Goal: Task Accomplishment & Management: Manage account settings

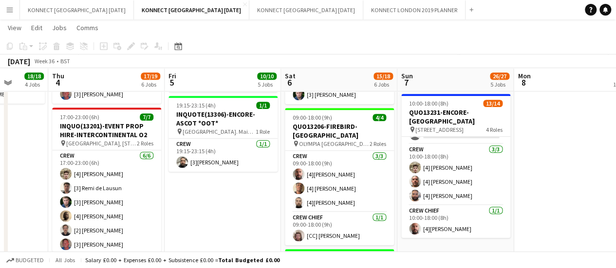
scroll to position [101, 0]
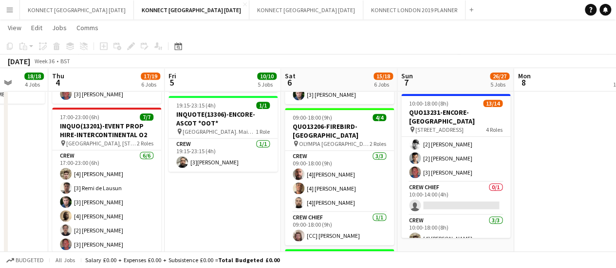
drag, startPoint x: 461, startPoint y: 197, endPoint x: 623, endPoint y: 1, distance: 254.5
click at [461, 197] on app-card-role "Crew Chief 0/1 10:00-14:00 (4h) single-neutral-actions" at bounding box center [455, 198] width 109 height 33
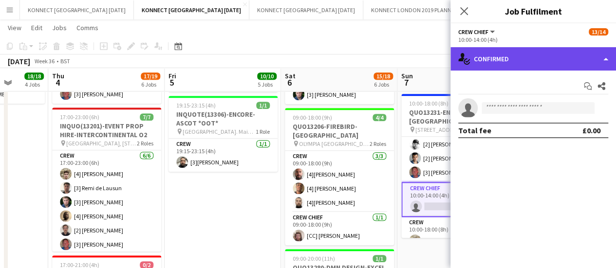
click at [552, 55] on div "single-neutral-actions-check-2 Confirmed" at bounding box center [533, 58] width 166 height 23
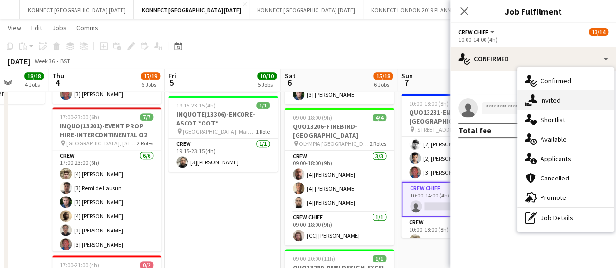
click at [566, 101] on div "single-neutral-actions-share-1 Invited" at bounding box center [565, 100] width 96 height 19
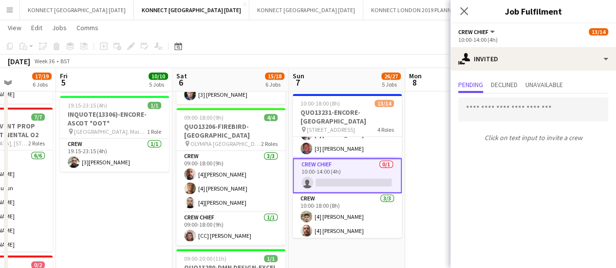
scroll to position [0, 0]
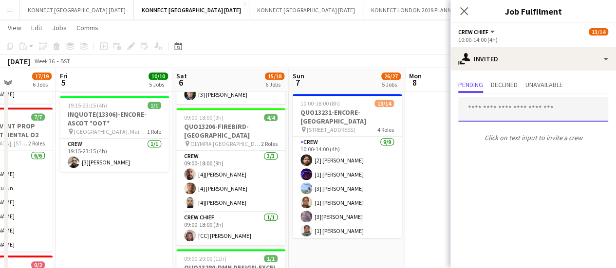
click at [500, 104] on input "text" at bounding box center [533, 109] width 150 height 24
type input "***"
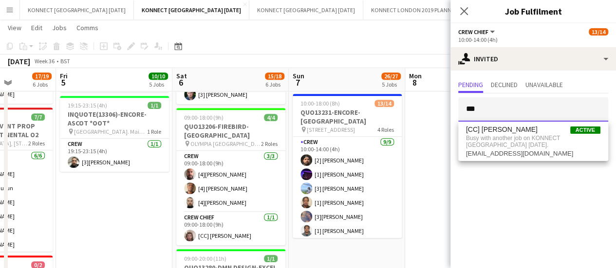
click at [501, 101] on input "***" at bounding box center [533, 109] width 150 height 24
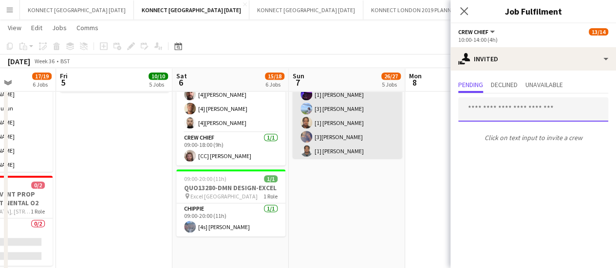
scroll to position [480, 0]
type input "***"
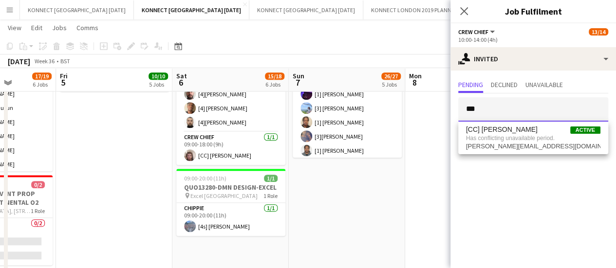
click at [501, 106] on input "***" at bounding box center [533, 109] width 150 height 24
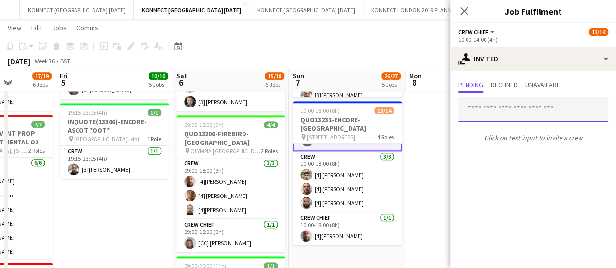
scroll to position [173, 0]
type input "***"
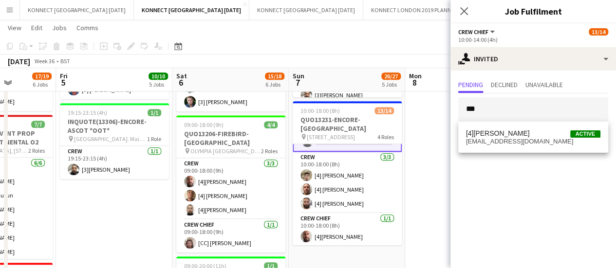
click at [435, 143] on app-date-cell "HAN OFF" at bounding box center [463, 46] width 116 height 658
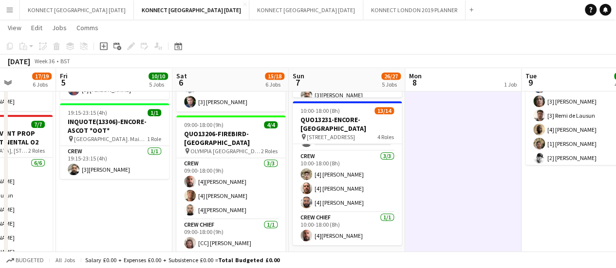
scroll to position [172, 0]
click at [414, 149] on app-date-cell "HAN OFF" at bounding box center [463, 46] width 116 height 658
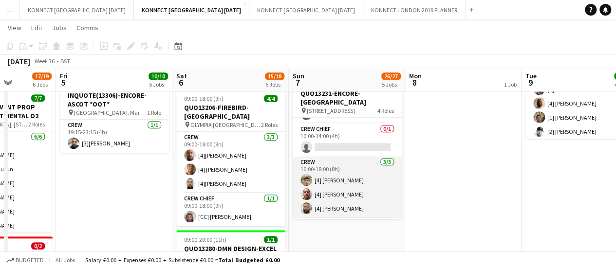
scroll to position [140, 0]
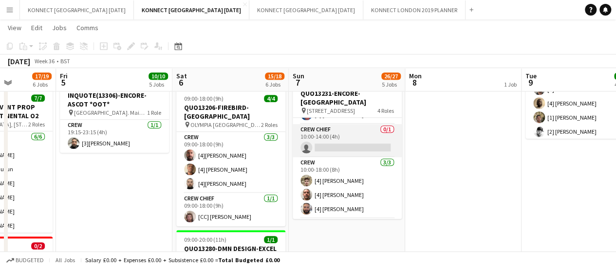
click at [340, 137] on app-card-role "Crew Chief 0/1 10:00-14:00 (4h) single-neutral-actions" at bounding box center [347, 140] width 109 height 33
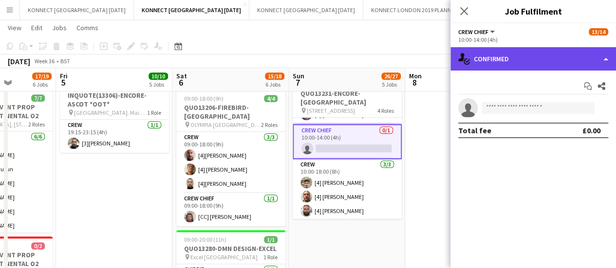
click at [496, 63] on div "single-neutral-actions-check-2 Confirmed" at bounding box center [533, 58] width 166 height 23
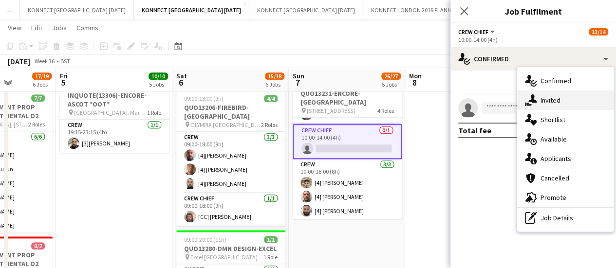
click at [530, 104] on icon "single-neutral-actions-share-1" at bounding box center [531, 100] width 12 height 12
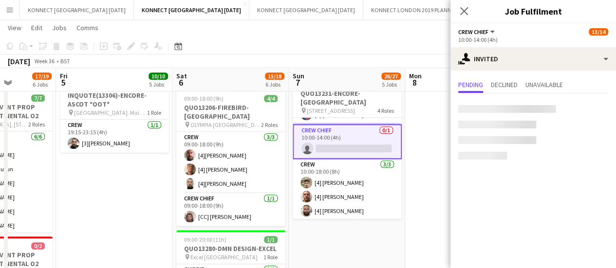
click at [501, 111] on div at bounding box center [506, 109] width 97 height 8
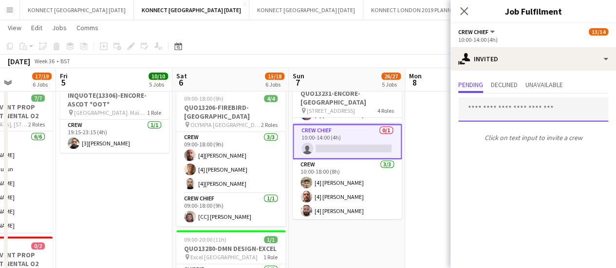
click at [501, 111] on input "text" at bounding box center [533, 109] width 150 height 24
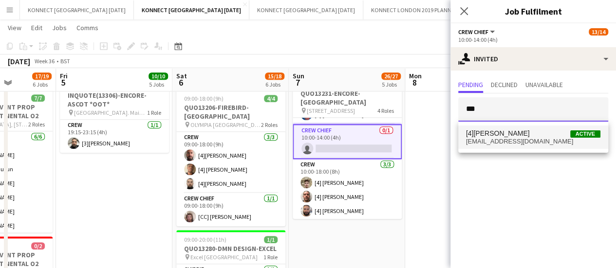
type input "***"
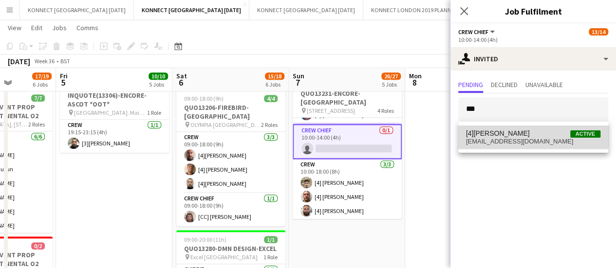
click at [502, 135] on span "[4][PERSON_NAME]" at bounding box center [498, 134] width 64 height 8
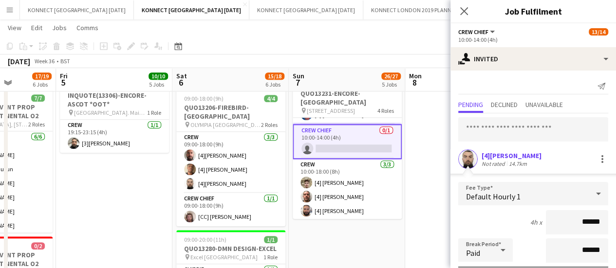
scroll to position [130, 0]
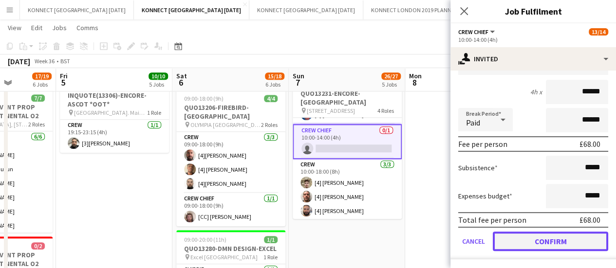
click at [538, 238] on button "Confirm" at bounding box center [550, 241] width 115 height 19
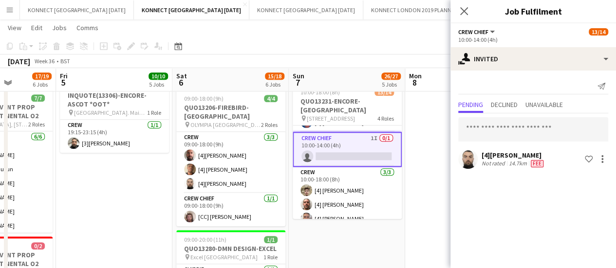
scroll to position [0, 0]
click at [427, 195] on app-date-cell "HAN OFF" at bounding box center [463, 20] width 116 height 658
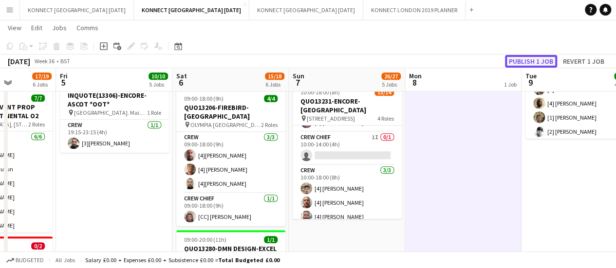
click at [522, 66] on button "Publish 1 job" at bounding box center [531, 61] width 52 height 13
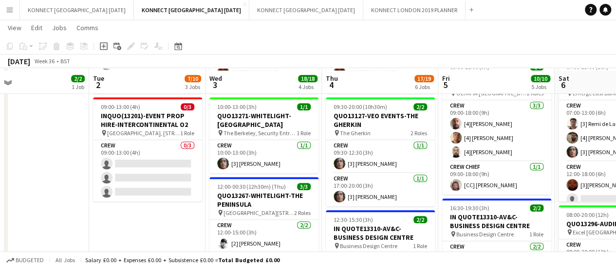
scroll to position [199, 0]
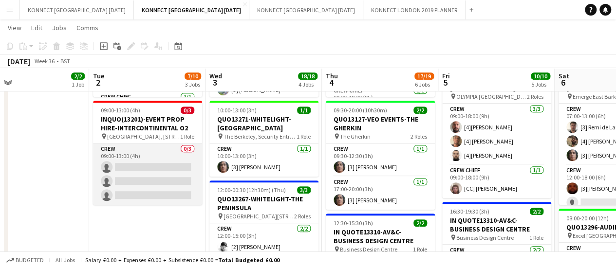
click at [150, 159] on app-card-role "Crew 0/3 09:00-13:00 (4h) single-neutral-actions single-neutral-actions single-…" at bounding box center [147, 174] width 109 height 61
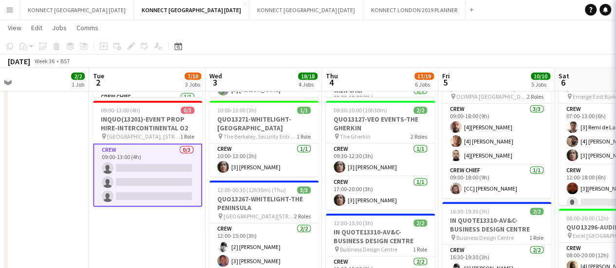
click at [27, 157] on app-date-cell "09:00-12:00 (3h) 2/2 QUO13313-EVENT PROP HIRE-DRUMSHEDS pin Drumsheds, [STREET_…" at bounding box center [31, 239] width 116 height 658
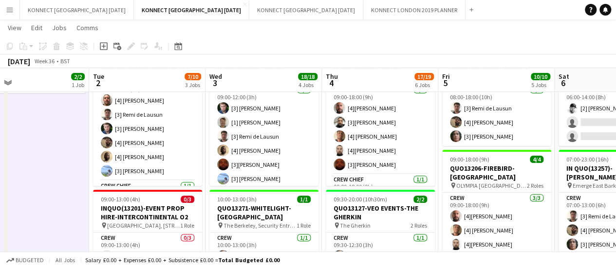
scroll to position [110, 0]
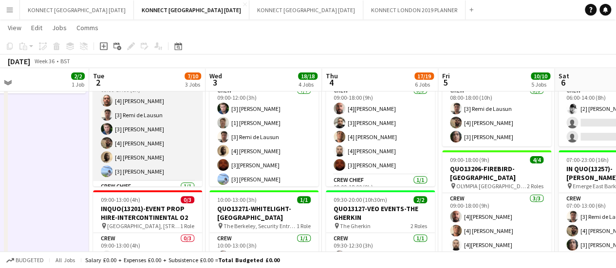
click at [124, 123] on app-card-role "Crew [DATE] 09:00-17:00 (8h) [4] [PERSON_NAME] [3] [PERSON_NAME] [3] [PERSON_NA…" at bounding box center [147, 129] width 109 height 104
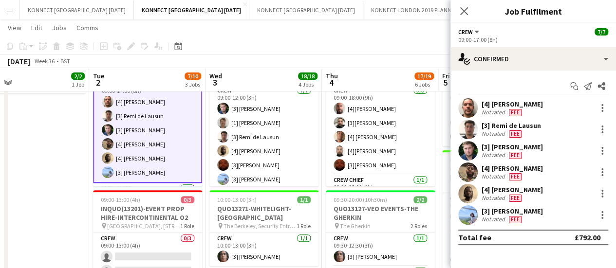
scroll to position [9, 0]
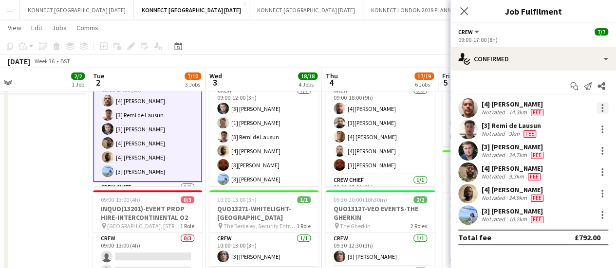
click at [602, 107] on div at bounding box center [602, 108] width 12 height 12
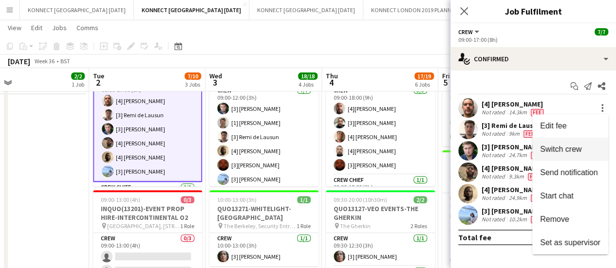
click at [576, 147] on span "Switch crew" at bounding box center [560, 149] width 41 height 8
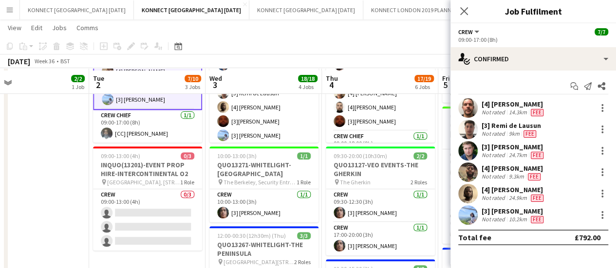
scroll to position [177, 0]
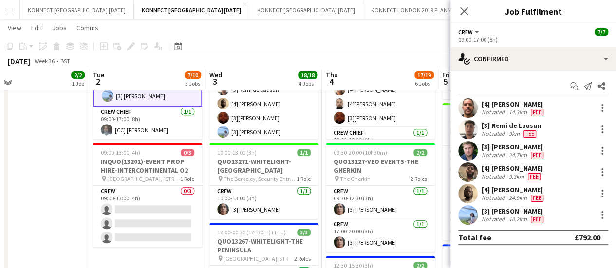
click at [146, 215] on app-card-role "Crew 0/3 09:00-13:00 (4h) single-neutral-actions single-neutral-actions single-…" at bounding box center [147, 216] width 109 height 61
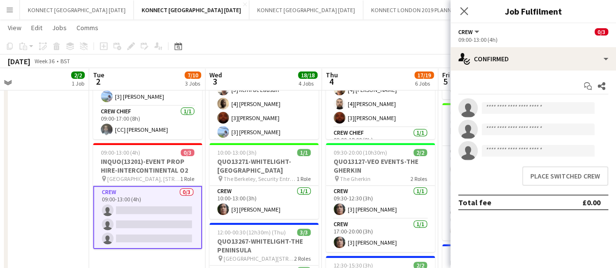
scroll to position [35, 0]
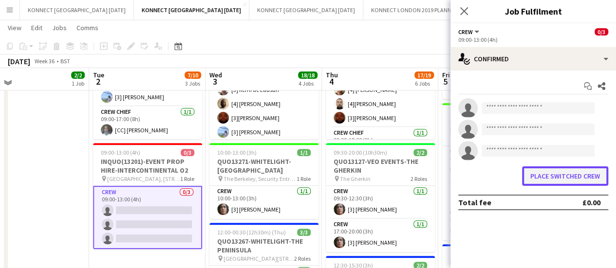
click at [526, 176] on button "Place switched crew" at bounding box center [565, 176] width 86 height 19
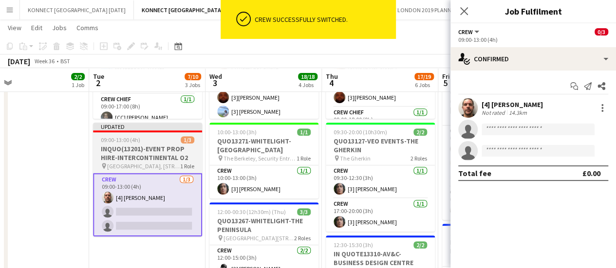
scroll to position [36, 0]
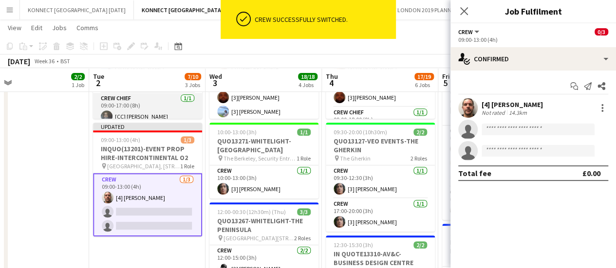
click at [127, 110] on app-card-role "Crew Chief [DATE] 09:00-17:00 (8h) [CC] [PERSON_NAME]" at bounding box center [147, 109] width 109 height 33
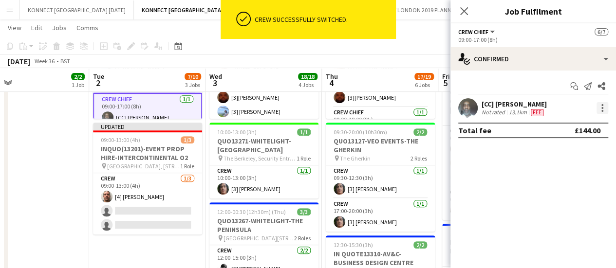
click at [604, 107] on div at bounding box center [602, 108] width 12 height 12
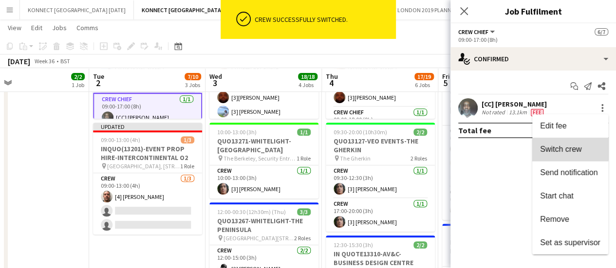
click at [570, 149] on span "Switch crew" at bounding box center [560, 149] width 41 height 8
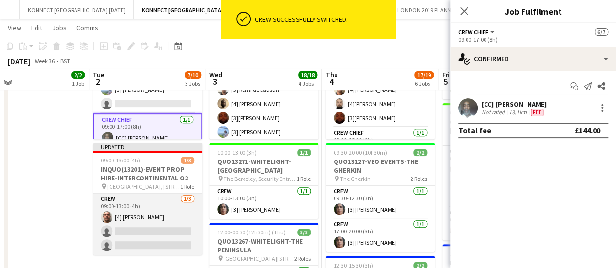
click at [171, 224] on app-card-role "Crew [DATE] 09:00-13:00 (4h) [4] [PERSON_NAME] single-neutral-actions single-ne…" at bounding box center [147, 224] width 109 height 61
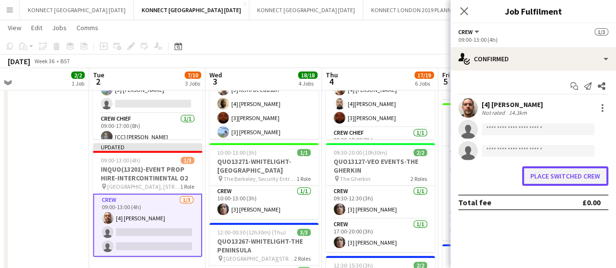
click at [563, 183] on button "Place switched crew" at bounding box center [565, 176] width 86 height 19
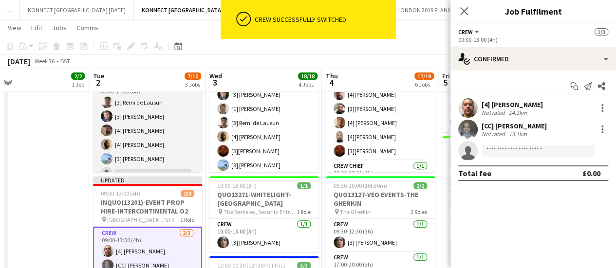
scroll to position [121, 0]
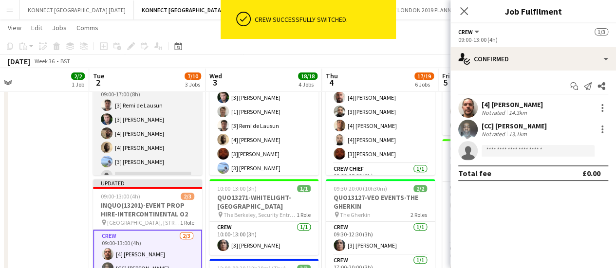
click at [158, 145] on app-card-role "Crew 1I [DATE] 09:00-17:00 (8h) [3] [PERSON_NAME] [3] [PERSON_NAME] [4] [PERSON…" at bounding box center [147, 134] width 109 height 104
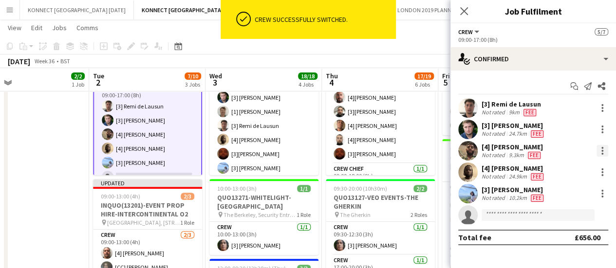
click at [602, 153] on div at bounding box center [602, 154] width 2 height 2
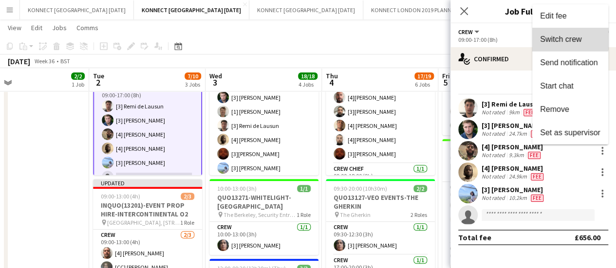
click at [554, 37] on span "Switch crew" at bounding box center [560, 39] width 41 height 8
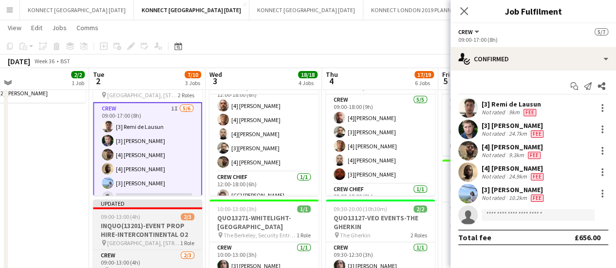
scroll to position [254, 0]
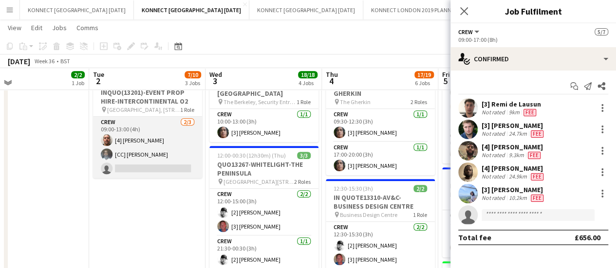
click at [132, 168] on app-card-role "Crew [DATE] 09:00-13:00 (4h) [4] [PERSON_NAME] [CC] [PERSON_NAME] single-neutra…" at bounding box center [147, 147] width 109 height 61
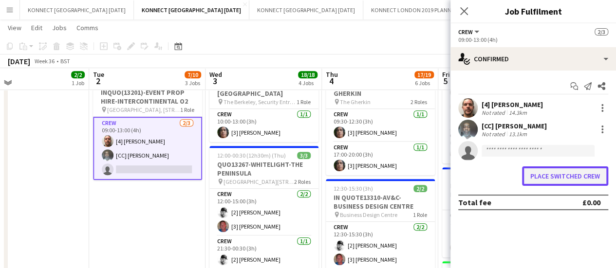
click at [555, 174] on button "Place switched crew" at bounding box center [565, 176] width 86 height 19
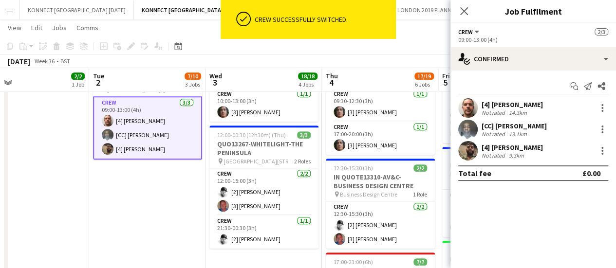
click at [126, 210] on app-date-cell "HAN OFF Updated 09:00-17:00 (8h) 4/7 INQUO(13201)-EVENT PROP HIRE-INTERCONTINEN…" at bounding box center [147, 184] width 116 height 658
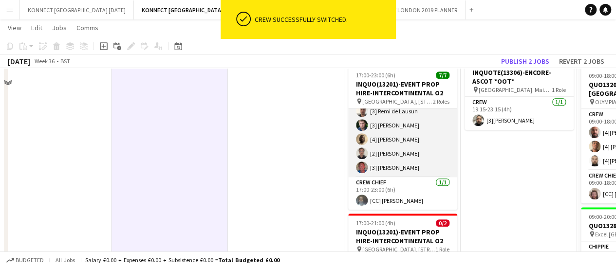
scroll to position [443, 0]
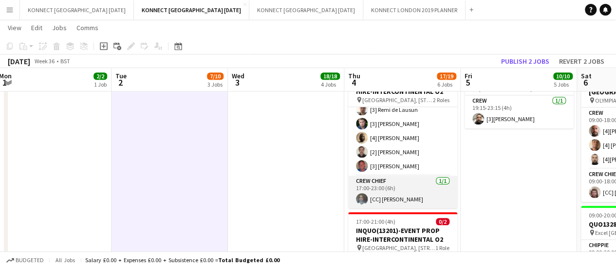
click at [410, 191] on app-card-role "Crew Chief [DATE] 17:00-23:00 (6h) [CC] [PERSON_NAME]" at bounding box center [402, 192] width 109 height 33
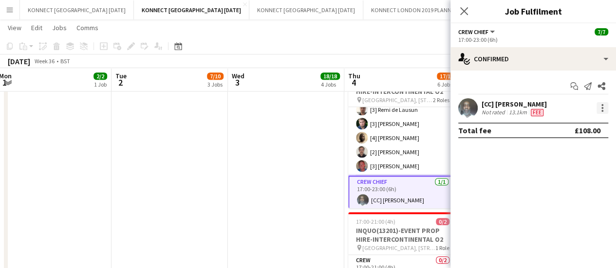
click at [602, 107] on div at bounding box center [602, 108] width 2 height 2
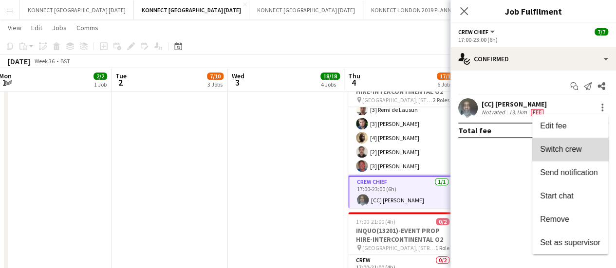
click at [559, 152] on span "Switch crew" at bounding box center [560, 149] width 41 height 8
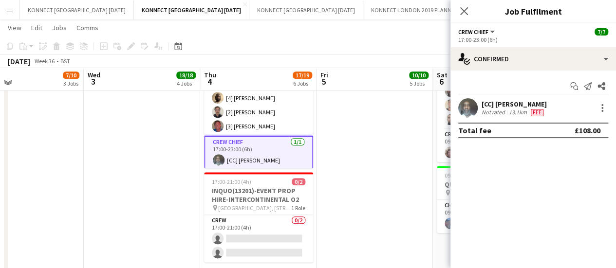
scroll to position [503, 0]
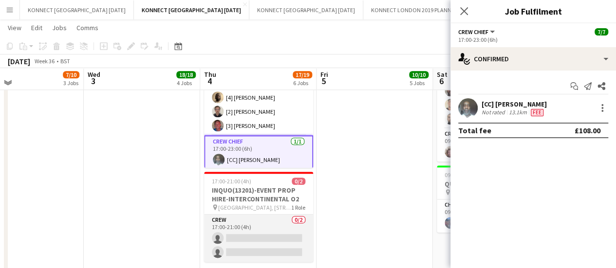
click at [234, 250] on app-card-role "Crew 0/2 17:00-21:00 (4h) single-neutral-actions single-neutral-actions" at bounding box center [258, 238] width 109 height 47
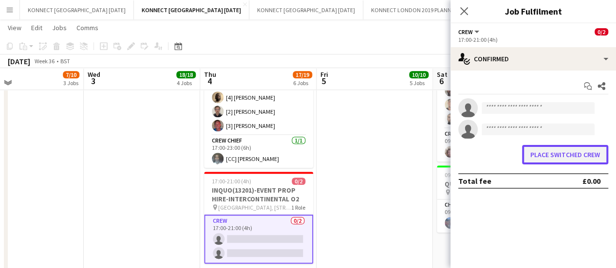
click at [548, 160] on button "Place switched crew" at bounding box center [565, 154] width 86 height 19
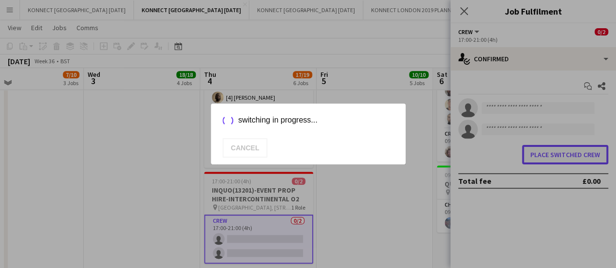
scroll to position [0, 0]
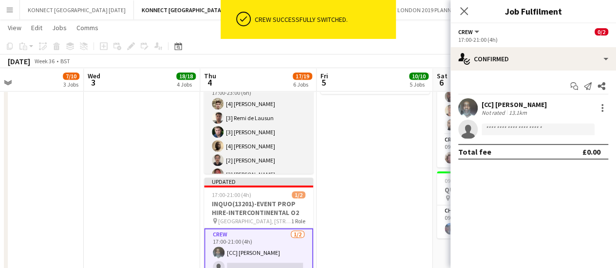
click at [286, 143] on app-card-role "Crew [DATE] 17:00-23:00 (6h) [4] [PERSON_NAME] [3] [PERSON_NAME] [3] [PERSON_NA…" at bounding box center [258, 132] width 109 height 104
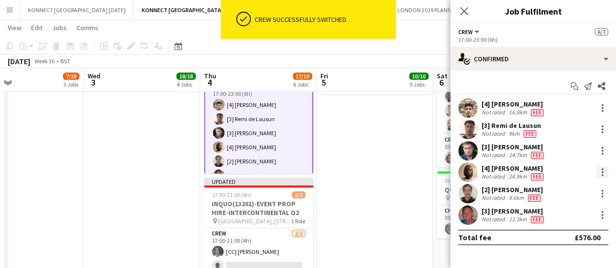
click at [596, 173] on div at bounding box center [602, 173] width 12 height 12
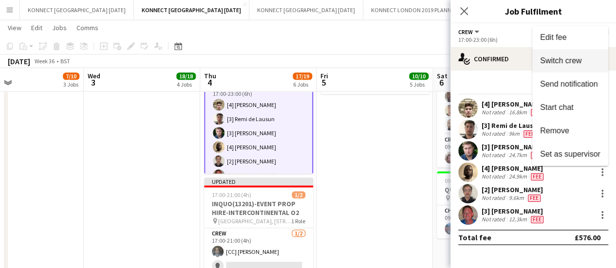
click at [576, 52] on button "Switch crew" at bounding box center [570, 60] width 76 height 23
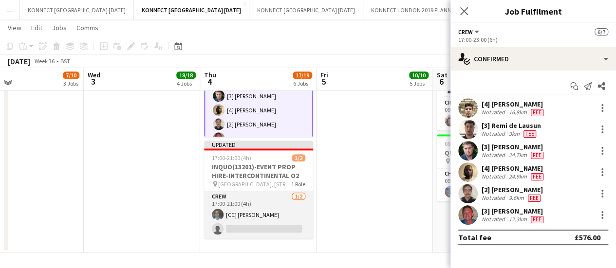
click at [239, 230] on app-card-role "Crew [DATE] 17:00-21:00 (4h) [CC] [PERSON_NAME] single-neutral-actions" at bounding box center [258, 214] width 109 height 47
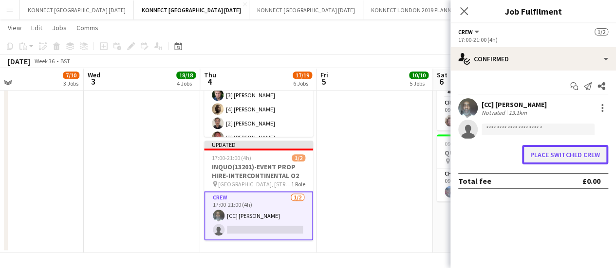
click at [536, 160] on button "Place switched crew" at bounding box center [565, 154] width 86 height 19
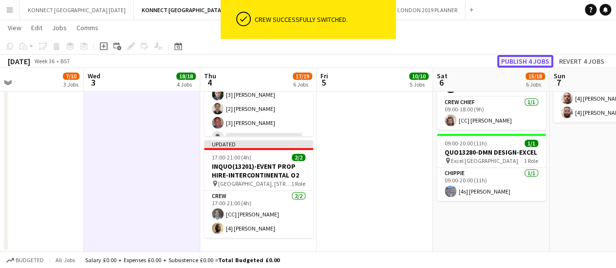
click at [534, 56] on button "Publish 4 jobs" at bounding box center [525, 61] width 56 height 13
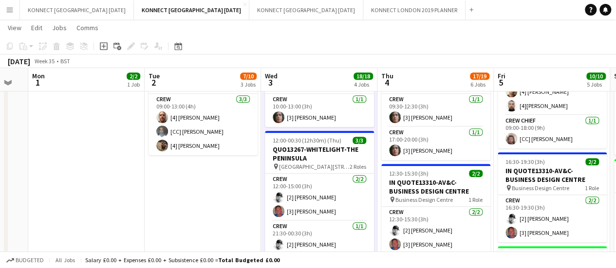
scroll to position [248, 0]
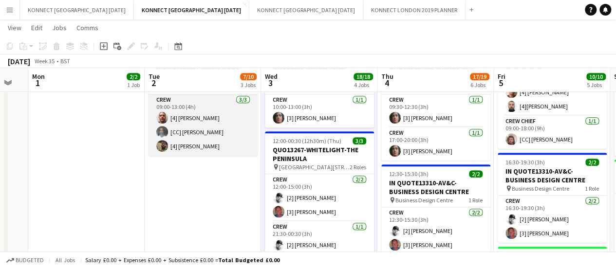
click at [208, 145] on app-card-role "Crew [DATE] 09:00-13:00 (4h) [4] [PERSON_NAME] [CC] [PERSON_NAME] [4] [PERSON_N…" at bounding box center [203, 124] width 109 height 61
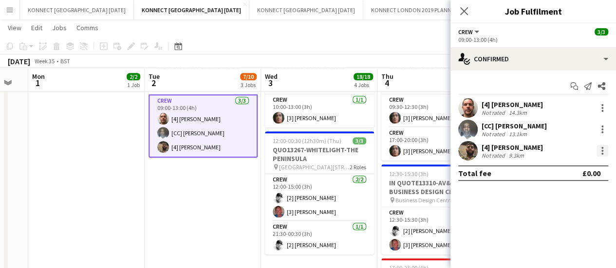
click at [602, 149] on div at bounding box center [602, 151] width 12 height 12
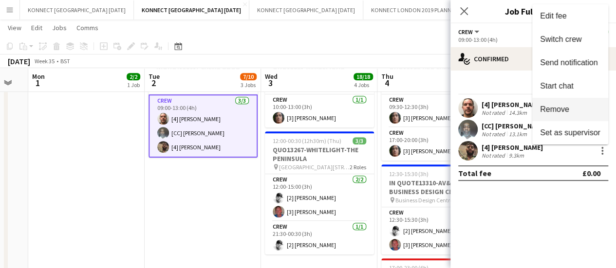
click at [580, 108] on span "Remove" at bounding box center [570, 109] width 60 height 9
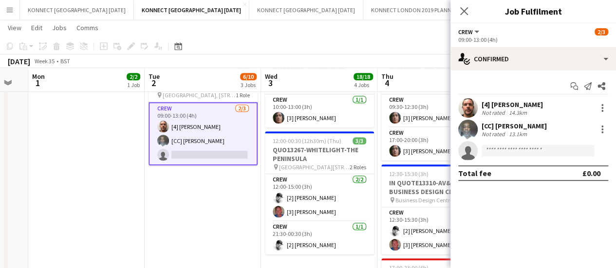
click at [77, 157] on app-date-cell "09:00-12:00 (3h) 2/2 QUO13313-EVENT PROP HIRE-DRUMSHEDS pin Drumsheds, [STREET_…" at bounding box center [86, 190] width 116 height 658
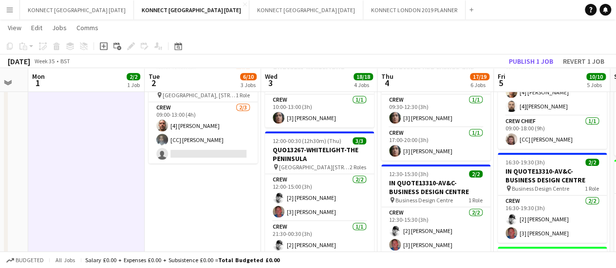
scroll to position [108, 0]
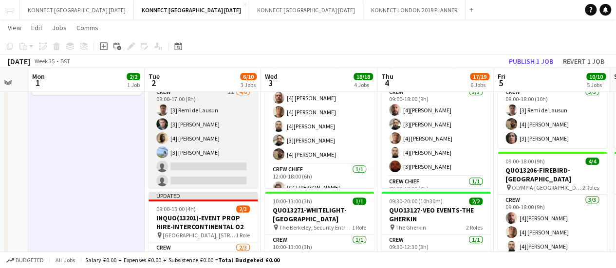
click at [188, 146] on app-card-role "Crew 1I [DATE] 09:00-17:00 (8h) [3] [PERSON_NAME] [3] [PERSON_NAME] [4] [PERSON…" at bounding box center [203, 139] width 109 height 104
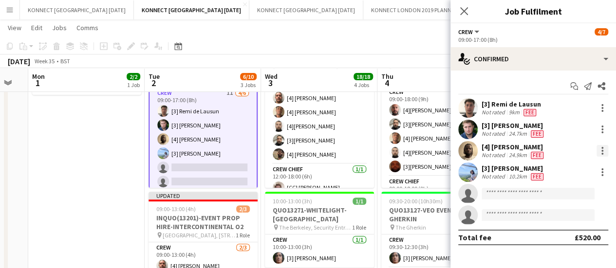
click at [606, 151] on div at bounding box center [602, 151] width 12 height 12
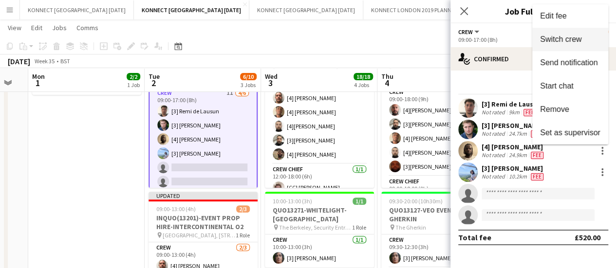
click at [565, 47] on button "Switch crew" at bounding box center [570, 39] width 76 height 23
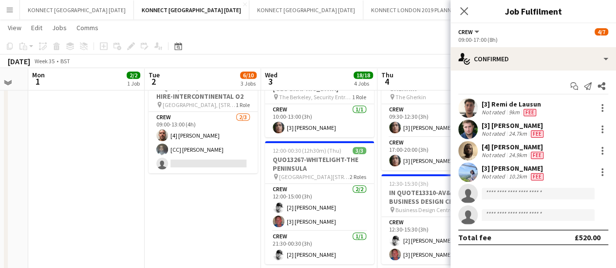
scroll to position [260, 0]
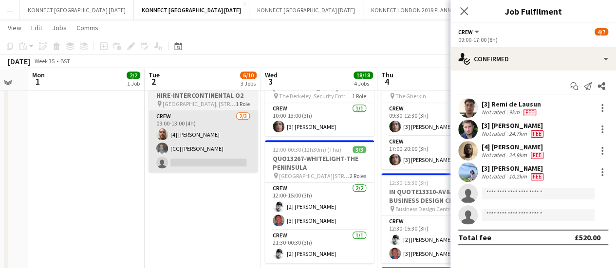
click at [204, 166] on app-card-role "Crew [DATE] 09:00-13:00 (4h) [4] [PERSON_NAME] [CC] [PERSON_NAME] single-neutra…" at bounding box center [203, 141] width 109 height 61
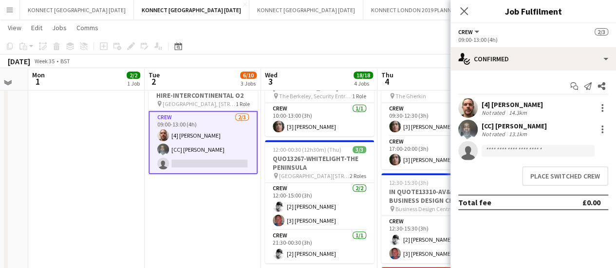
scroll to position [35, 0]
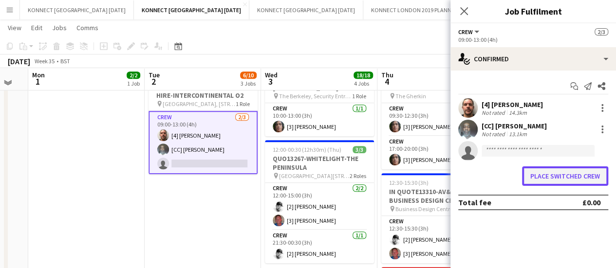
click at [564, 172] on button "Place switched crew" at bounding box center [565, 176] width 86 height 19
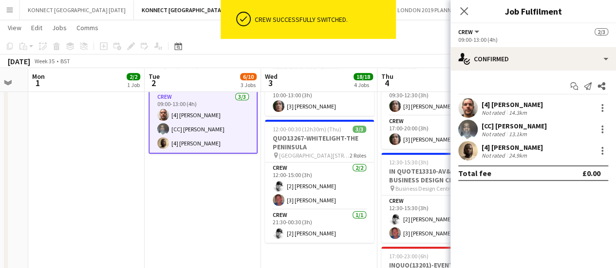
scroll to position [36, 0]
click at [239, 223] on app-date-cell "HAN OFF Updated 09:00-17:00 (8h) 3/7 INQUO(13201)-EVENT PROP HIRE-INTERCONTINEN…" at bounding box center [203, 178] width 116 height 658
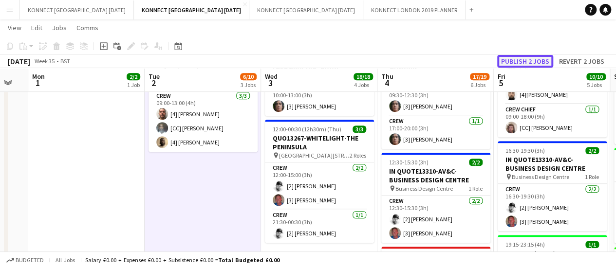
click at [529, 58] on button "Publish 2 jobs" at bounding box center [525, 61] width 56 height 13
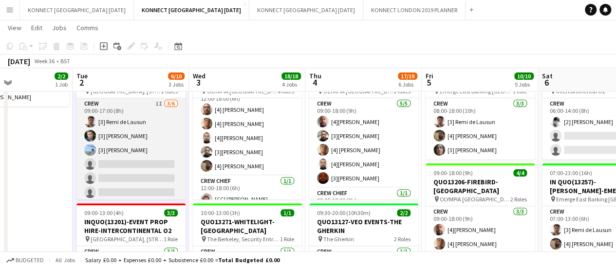
scroll to position [56, 0]
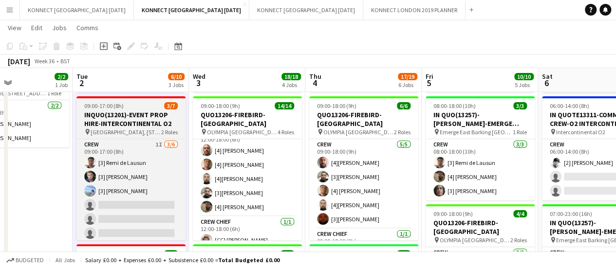
click at [121, 124] on h3 "INQUO(13201)-EVENT PROP HIRE-INTERCONTINENTAL O2" at bounding box center [130, 120] width 109 height 18
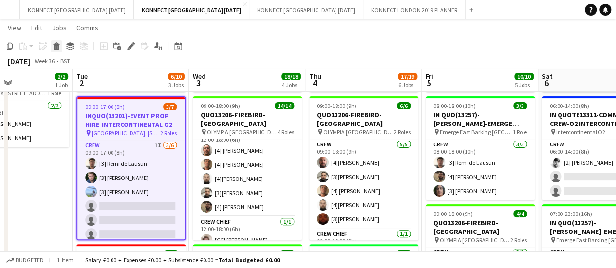
click at [57, 50] on div "Delete" at bounding box center [57, 46] width 12 height 12
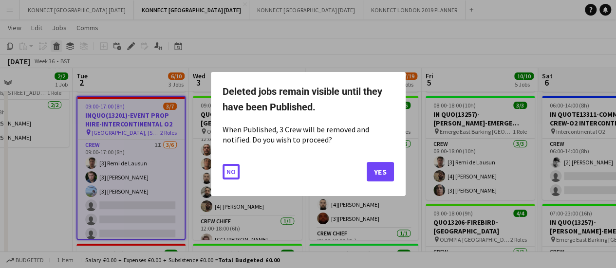
scroll to position [0, 0]
click at [387, 175] on button "Yes" at bounding box center [380, 171] width 27 height 19
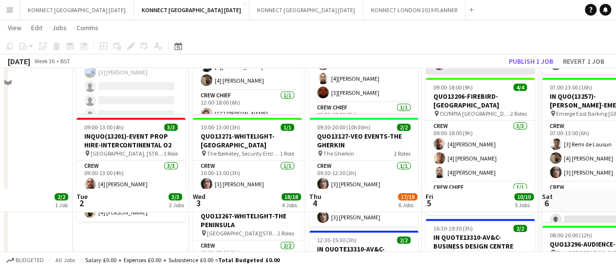
scroll to position [316, 0]
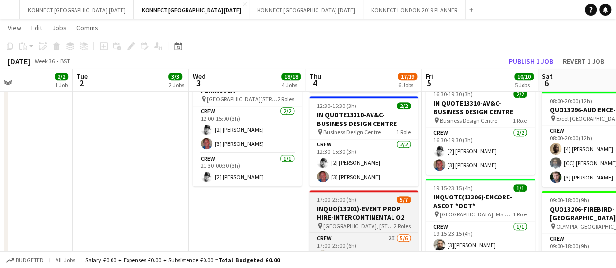
click at [390, 209] on h3 "INQUO(13201)-EVENT PROP HIRE-INTERCONTINENTAL O2" at bounding box center [363, 213] width 109 height 18
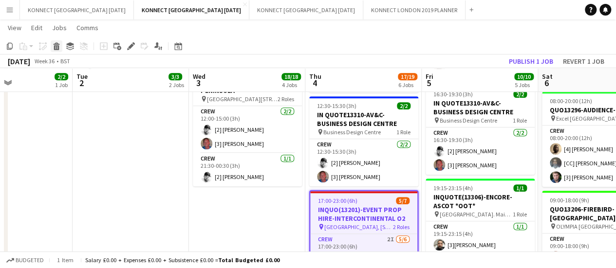
click at [55, 48] on icon at bounding box center [56, 47] width 5 height 5
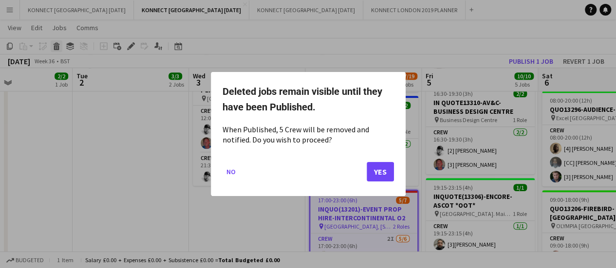
scroll to position [0, 0]
click at [382, 173] on button "Yes" at bounding box center [380, 171] width 27 height 19
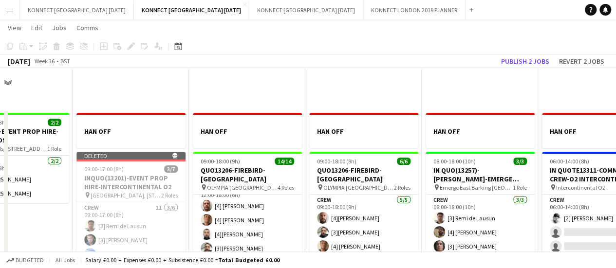
scroll to position [316, 0]
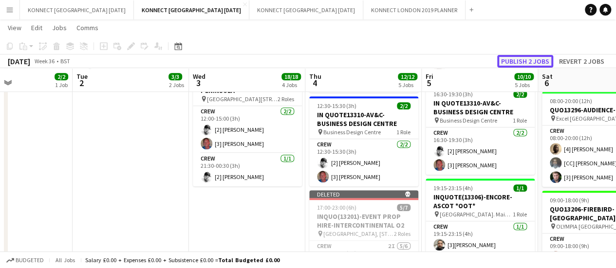
click at [523, 61] on button "Publish 2 jobs" at bounding box center [525, 61] width 56 height 13
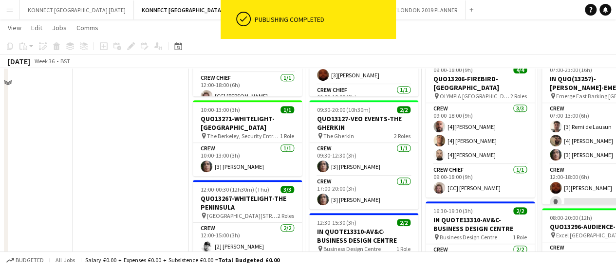
scroll to position [0, 0]
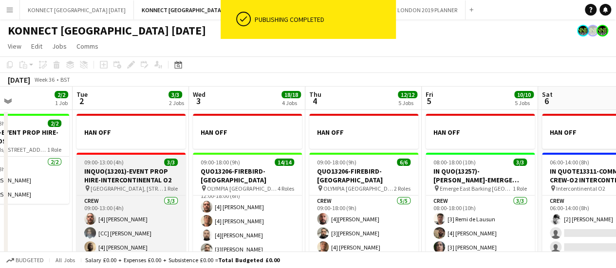
click at [117, 182] on h3 "INQUO(13201)-EVENT PROP HIRE-INTERCONTINENTAL O2" at bounding box center [130, 176] width 109 height 18
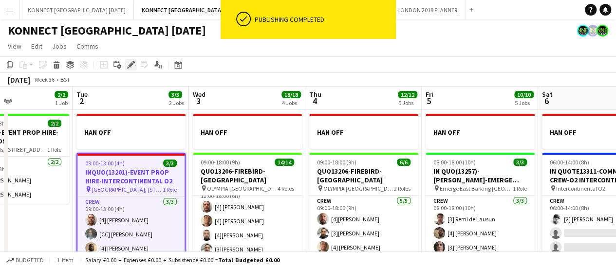
click at [133, 64] on icon at bounding box center [130, 64] width 5 height 5
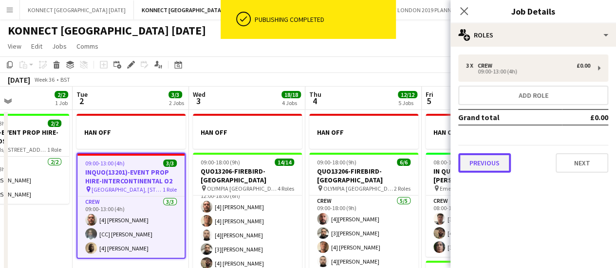
click at [486, 167] on button "Previous" at bounding box center [484, 162] width 53 height 19
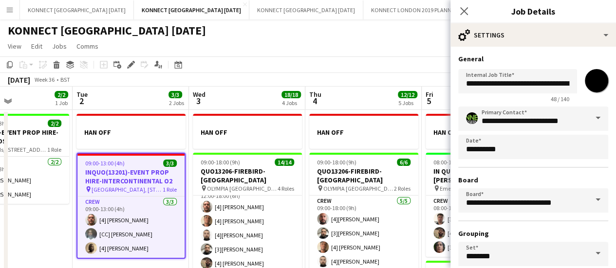
click at [594, 87] on input "*******" at bounding box center [596, 80] width 35 height 35
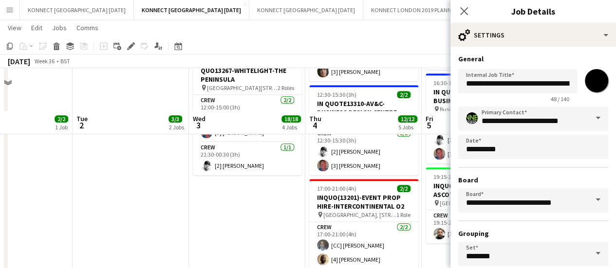
scroll to position [379, 0]
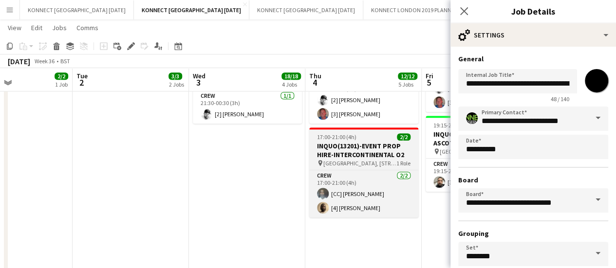
click at [364, 152] on h3 "INQUO(13201)-EVENT PROP HIRE-INTERCONTINENTAL O2" at bounding box center [363, 151] width 109 height 18
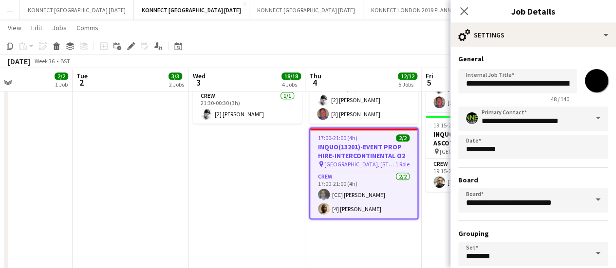
type input "*******"
type input "**********"
click at [591, 84] on input "*******" at bounding box center [596, 80] width 35 height 35
type input "*******"
click at [250, 185] on app-date-cell "HAN OFF 09:00-18:00 (9h) 14/14 QUO13206-FIREBIRD-OLYMPIA pin OLYMPIA LONDON 4 R…" at bounding box center [247, 53] width 116 height 647
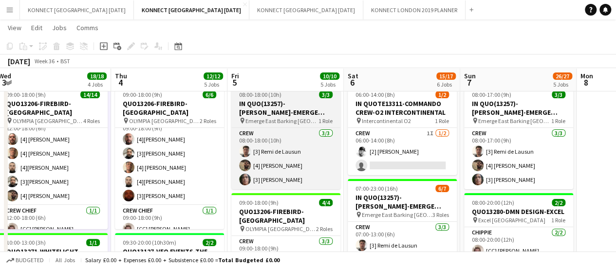
scroll to position [72, 0]
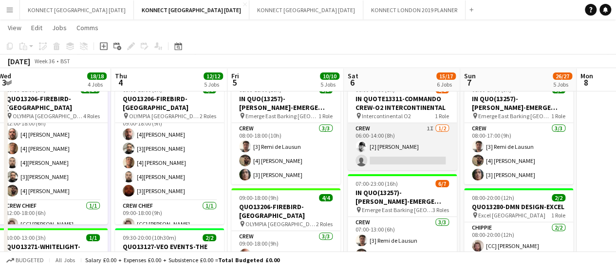
click at [415, 153] on app-card-role "Crew 1I [DATE] 06:00-14:00 (8h) [2] [PERSON_NAME] single-neutral-actions" at bounding box center [402, 146] width 109 height 47
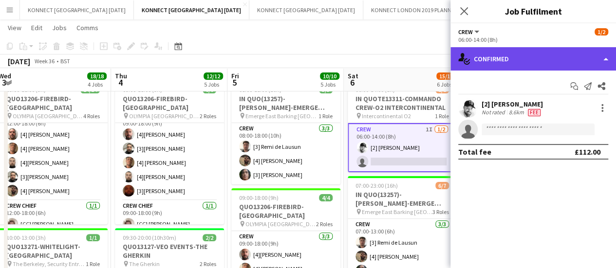
click at [528, 60] on div "single-neutral-actions-check-2 Confirmed" at bounding box center [533, 58] width 166 height 23
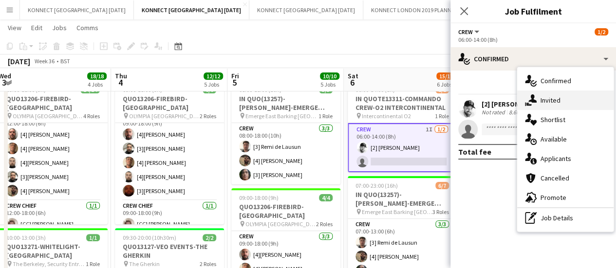
click at [562, 97] on div "single-neutral-actions-share-1 Invited" at bounding box center [565, 100] width 96 height 19
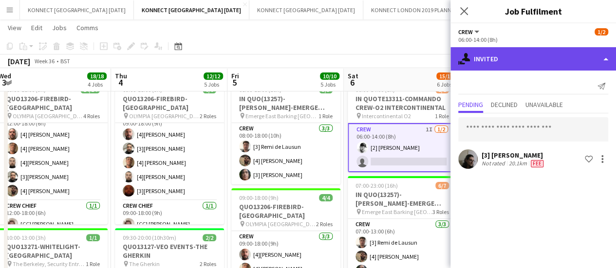
click at [529, 67] on div "single-neutral-actions-share-1 Invited" at bounding box center [533, 58] width 166 height 23
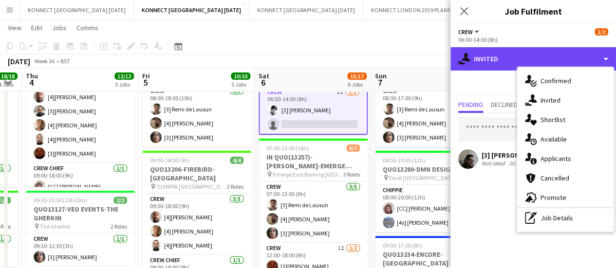
scroll to position [54, 0]
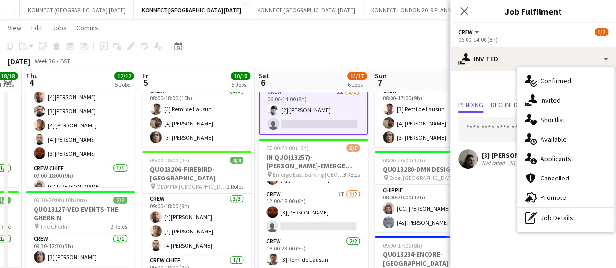
click at [497, 228] on mat-expansion-panel "user-plus Invited Send notification Pending Declined Unavailable [3] [PERSON_NA…" at bounding box center [533, 170] width 166 height 198
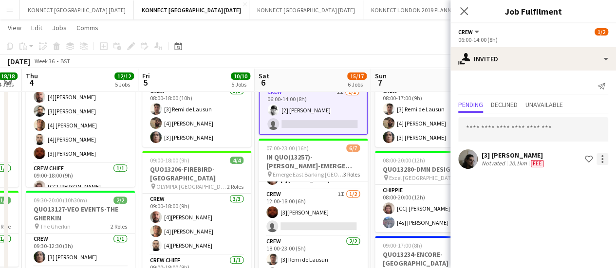
click at [601, 160] on div at bounding box center [602, 159] width 2 height 2
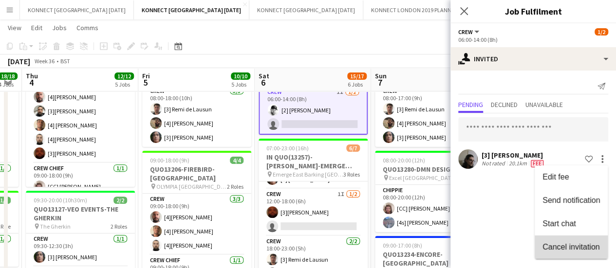
click at [573, 243] on span "Cancel invitation" at bounding box center [570, 246] width 57 height 8
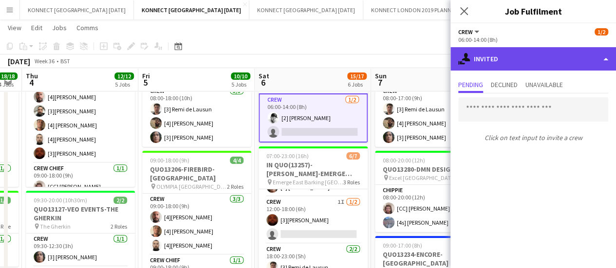
click at [516, 62] on div "single-neutral-actions-share-1 Invited" at bounding box center [533, 58] width 166 height 23
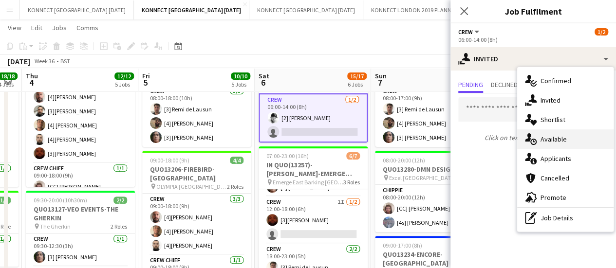
click at [560, 144] on div "single-neutral-actions-upload Available" at bounding box center [565, 139] width 96 height 19
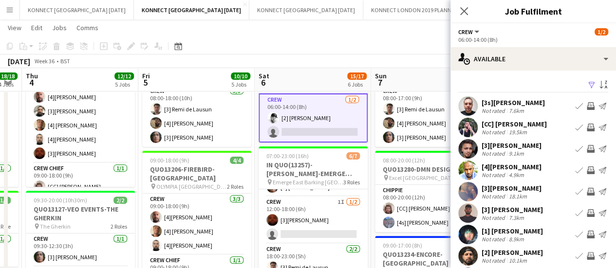
scroll to position [77, 0]
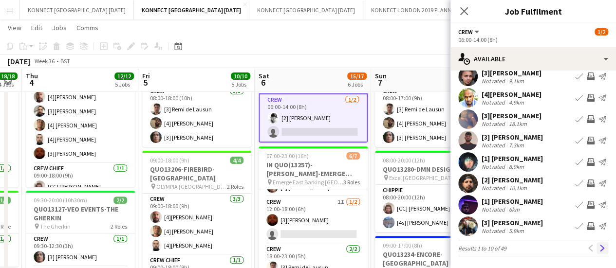
click at [598, 254] on button "Next" at bounding box center [602, 248] width 12 height 12
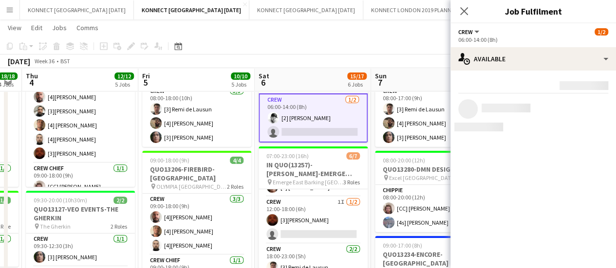
scroll to position [0, 0]
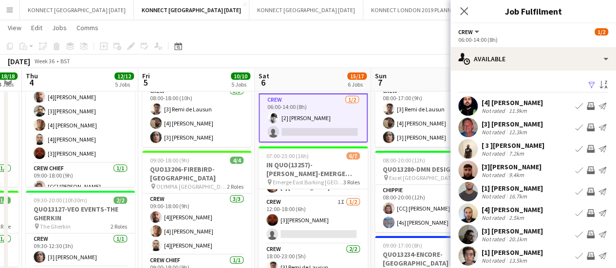
click at [587, 129] on app-icon "Invite crew" at bounding box center [591, 128] width 8 height 8
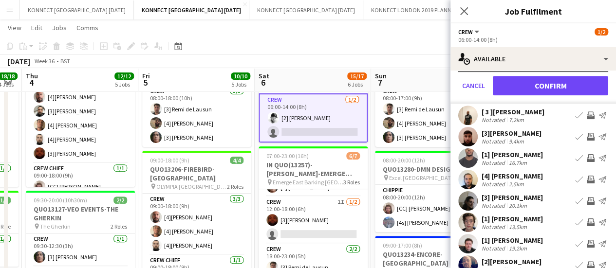
scroll to position [263, 0]
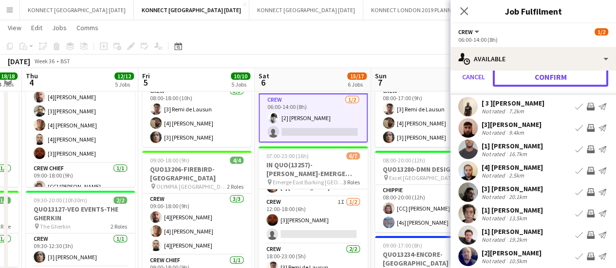
click at [519, 79] on button "Confirm" at bounding box center [550, 76] width 115 height 19
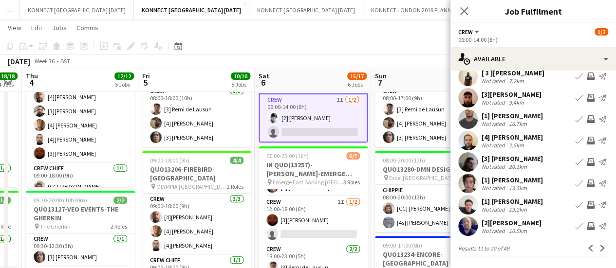
scroll to position [72, 0]
click at [412, 53] on app-toolbar "Copy Paste Paste Ctrl+V Paste with crew Ctrl+Shift+V Paste linked Job [GEOGRAPH…" at bounding box center [308, 46] width 616 height 17
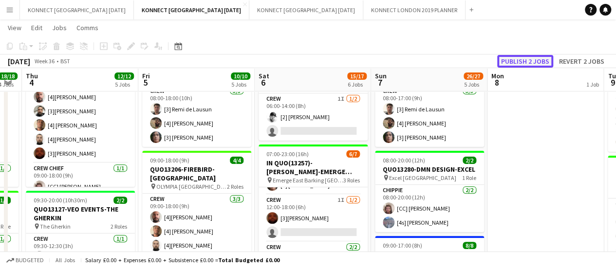
click at [548, 67] on button "Publish 2 jobs" at bounding box center [525, 61] width 56 height 13
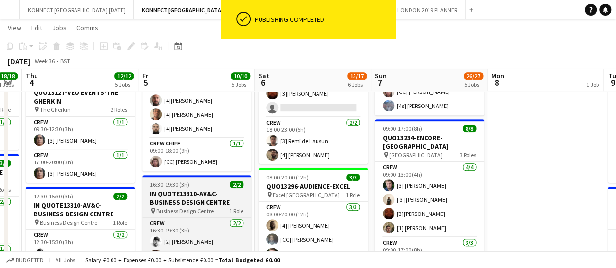
scroll to position [129, 0]
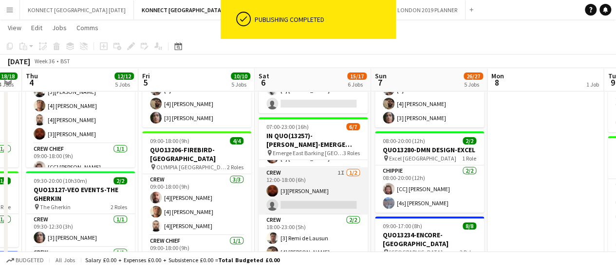
click at [307, 203] on app-card-role "Crew 1I [DATE] 12:00-18:00 (6h) [3][PERSON_NAME] single-neutral-actions" at bounding box center [313, 190] width 109 height 47
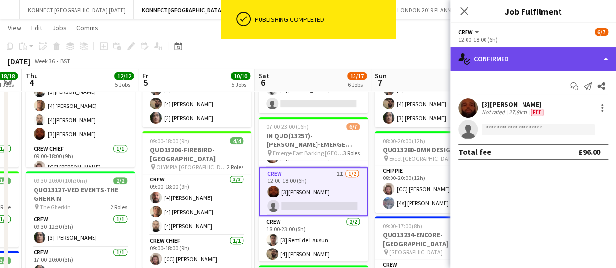
click at [516, 50] on div "single-neutral-actions-check-2 Confirmed" at bounding box center [533, 58] width 166 height 23
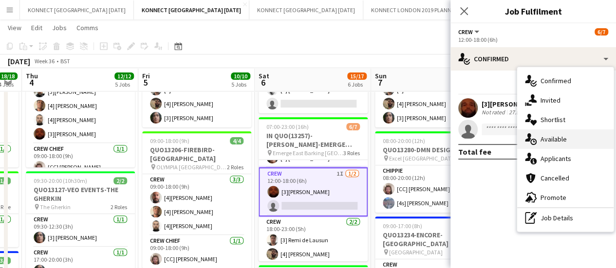
click at [549, 138] on div "single-neutral-actions-upload Available" at bounding box center [565, 139] width 96 height 19
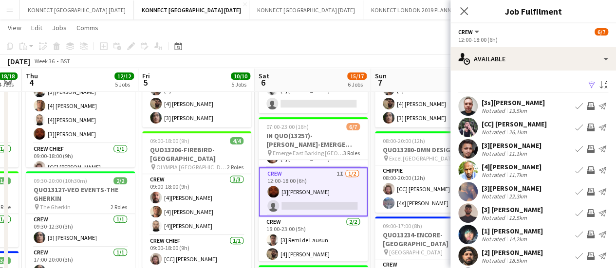
scroll to position [77, 0]
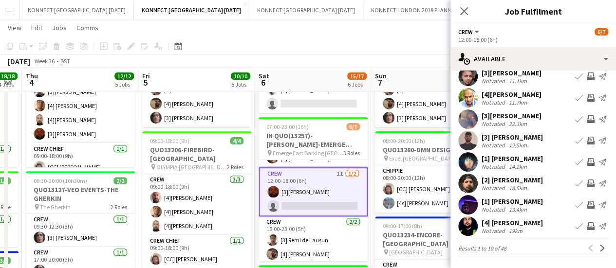
click at [601, 254] on app-available-tab "Filter Sort asc [3s][PERSON_NAME] Not rated 13.5km Book crew Invite crew Send n…" at bounding box center [533, 131] width 166 height 251
click at [596, 253] on button "Next" at bounding box center [602, 248] width 12 height 12
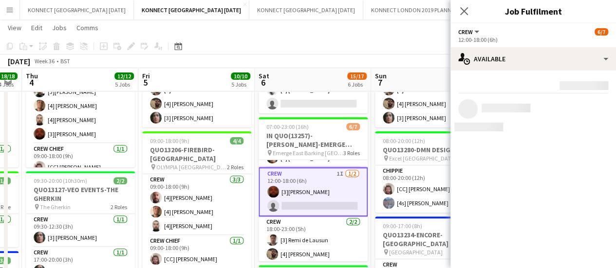
scroll to position [0, 0]
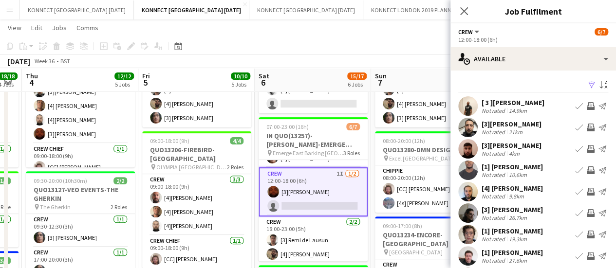
click at [587, 128] on app-icon "Invite crew" at bounding box center [591, 128] width 8 height 8
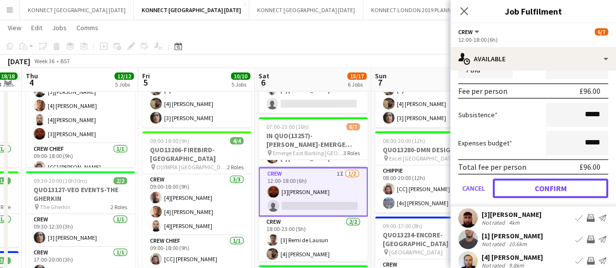
click at [545, 187] on button "Confirm" at bounding box center [550, 188] width 115 height 19
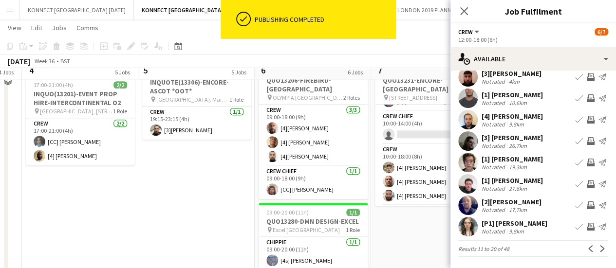
scroll to position [359, 0]
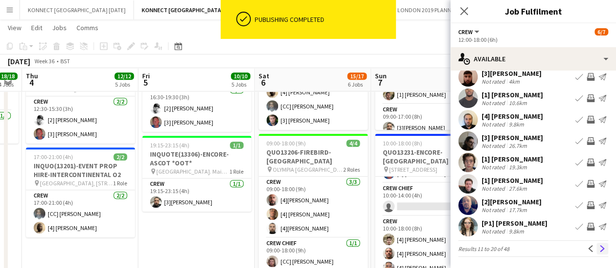
click at [599, 251] on app-icon "Next" at bounding box center [602, 248] width 7 height 7
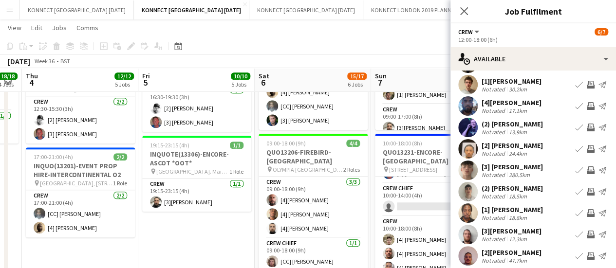
scroll to position [72, 0]
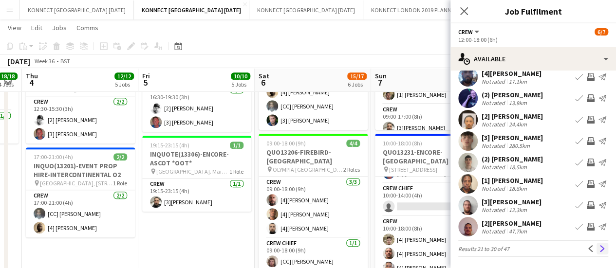
click at [596, 250] on button "Next" at bounding box center [602, 249] width 12 height 12
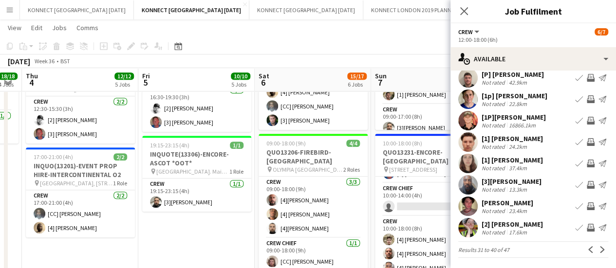
scroll to position [71, 0]
click at [599, 250] on app-icon "Next" at bounding box center [602, 250] width 7 height 7
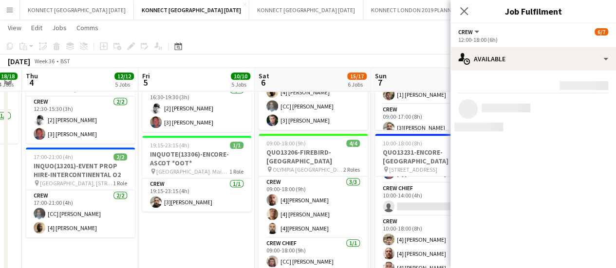
scroll to position [0, 0]
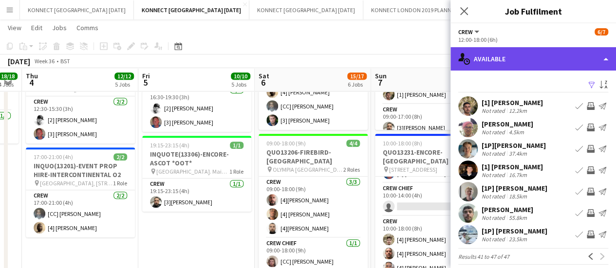
click at [520, 63] on div "single-neutral-actions-upload Available" at bounding box center [533, 58] width 166 height 23
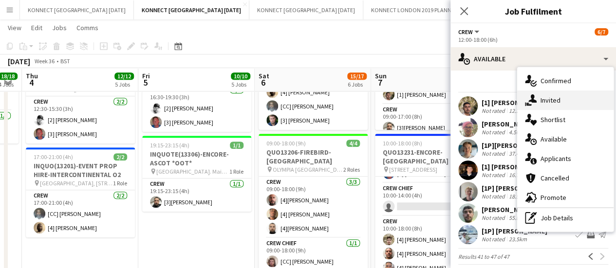
click at [556, 106] on div "single-neutral-actions-share-1 Invited" at bounding box center [565, 100] width 96 height 19
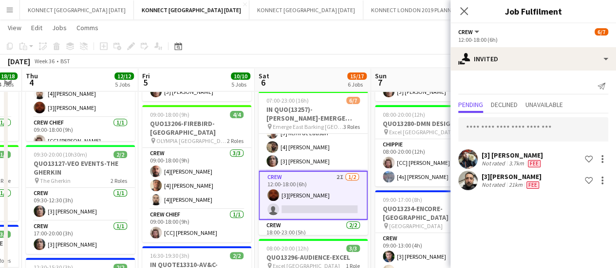
scroll to position [56, 0]
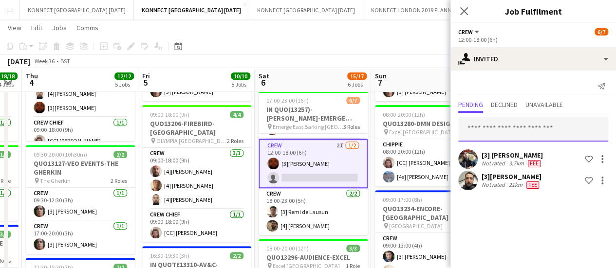
click at [531, 126] on input "text" at bounding box center [533, 129] width 150 height 24
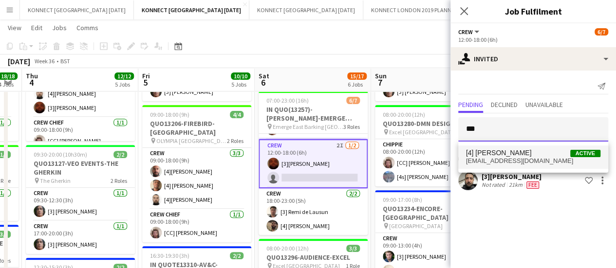
type input "***"
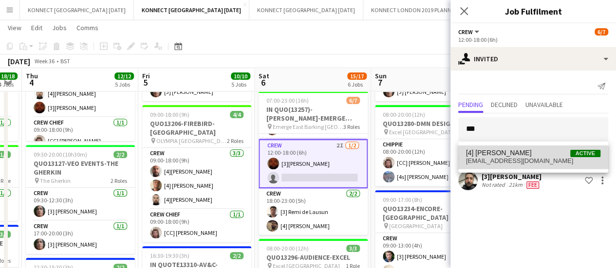
click at [513, 162] on span "[EMAIL_ADDRESS][DOMAIN_NAME]" at bounding box center [533, 161] width 134 height 8
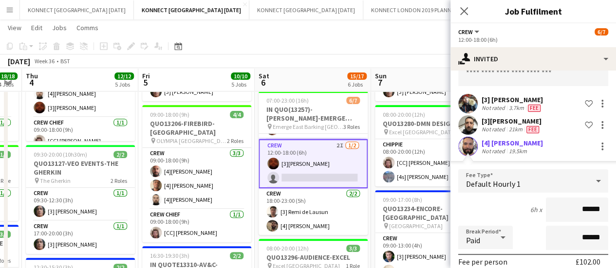
scroll to position [55, 0]
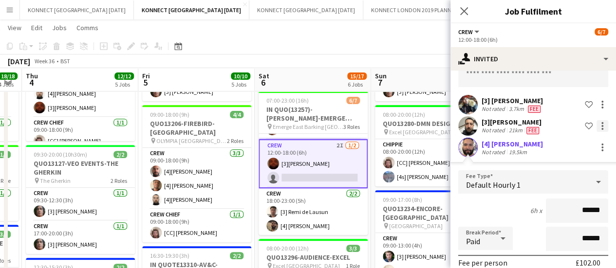
click at [597, 129] on div at bounding box center [602, 126] width 12 height 12
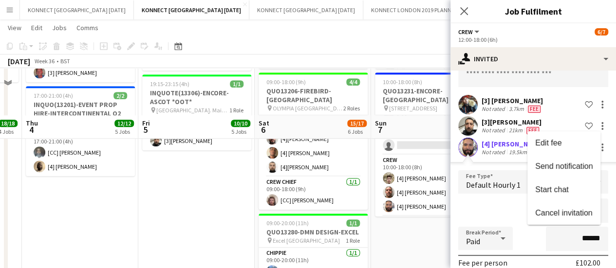
scroll to position [503, 0]
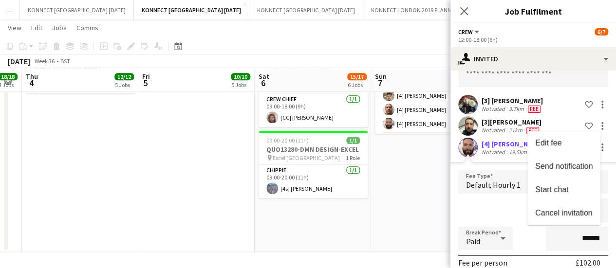
click at [397, 193] on div at bounding box center [308, 134] width 616 height 268
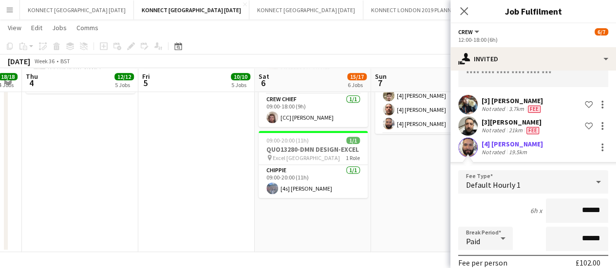
scroll to position [173, 0]
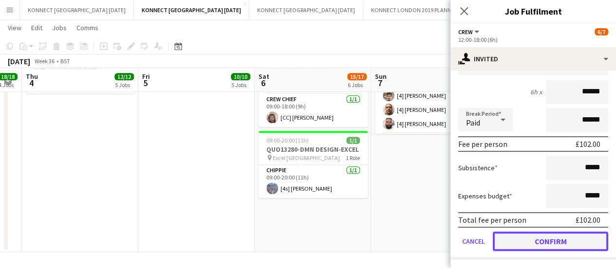
click at [539, 243] on button "Confirm" at bounding box center [550, 241] width 115 height 19
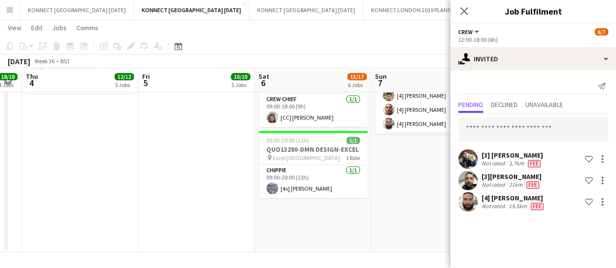
scroll to position [0, 0]
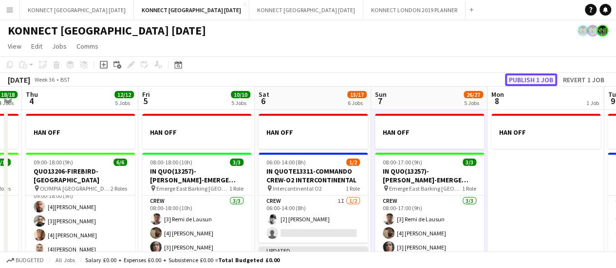
click at [539, 78] on button "Publish 1 job" at bounding box center [531, 80] width 52 height 13
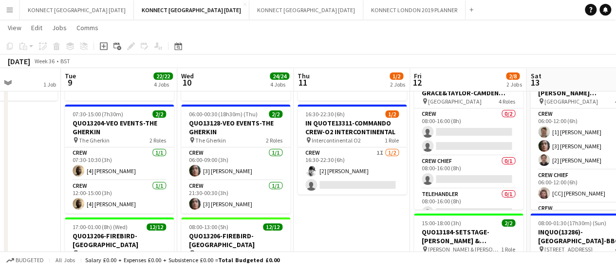
scroll to position [0, 314]
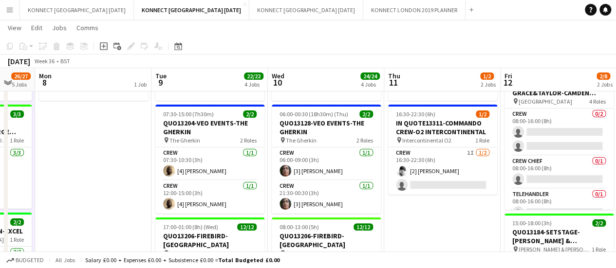
click at [444, 160] on app-card-role "Crew 1I [DATE] 16:30-22:30 (6h) [2] [PERSON_NAME] single-neutral-actions" at bounding box center [442, 171] width 109 height 47
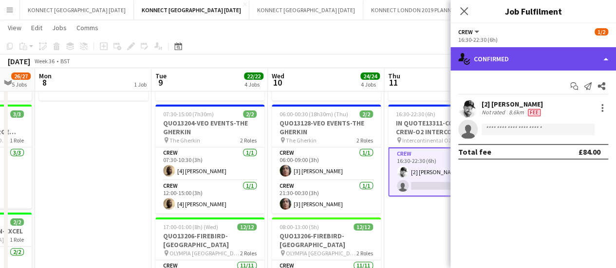
click at [517, 57] on div "single-neutral-actions-check-2 Confirmed" at bounding box center [533, 58] width 166 height 23
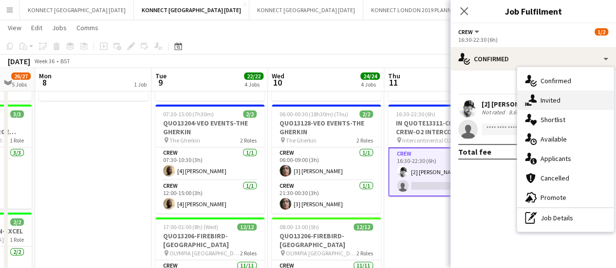
click at [585, 103] on div "single-neutral-actions-share-1 Invited" at bounding box center [565, 100] width 96 height 19
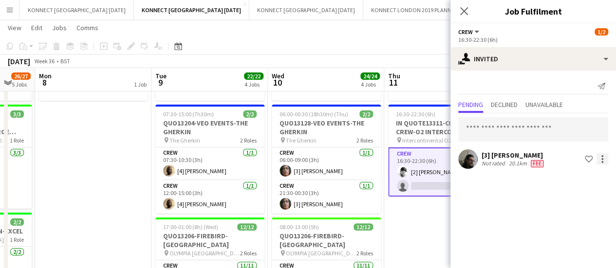
click at [606, 164] on div at bounding box center [602, 159] width 12 height 12
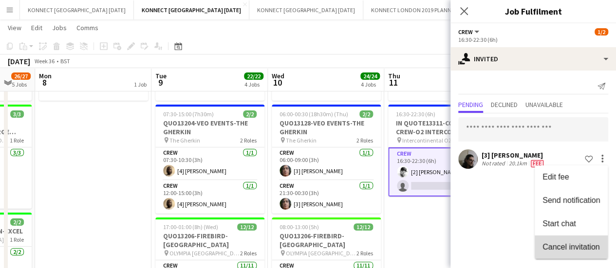
click at [573, 243] on span "Cancel invitation" at bounding box center [570, 246] width 57 height 8
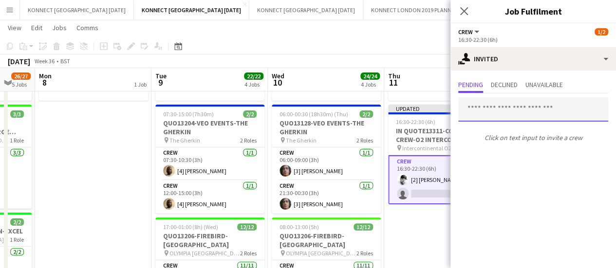
click at [501, 117] on input "text" at bounding box center [533, 109] width 150 height 24
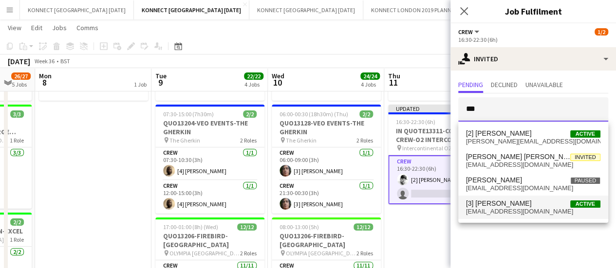
type input "***"
click at [503, 210] on span "[EMAIL_ADDRESS][DOMAIN_NAME]" at bounding box center [533, 212] width 134 height 8
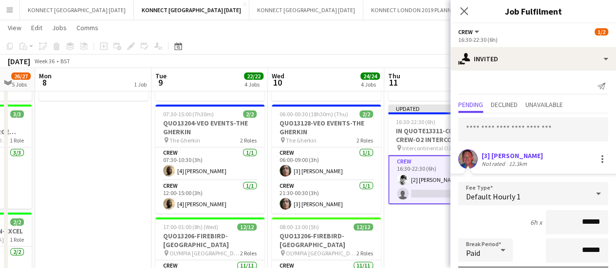
scroll to position [130, 0]
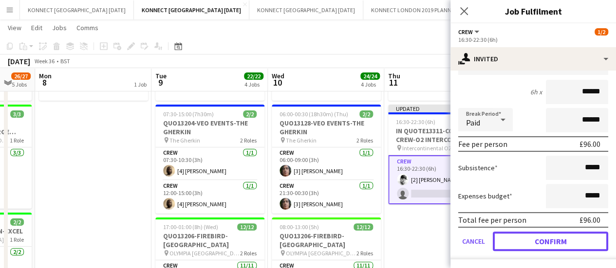
click at [535, 245] on button "Confirm" at bounding box center [550, 241] width 115 height 19
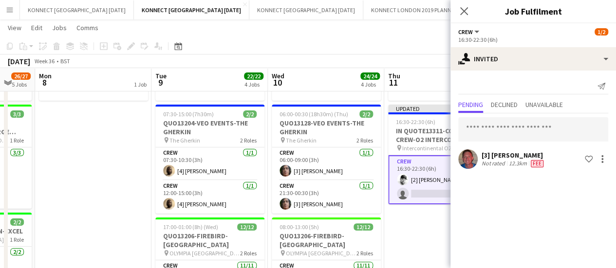
scroll to position [0, 0]
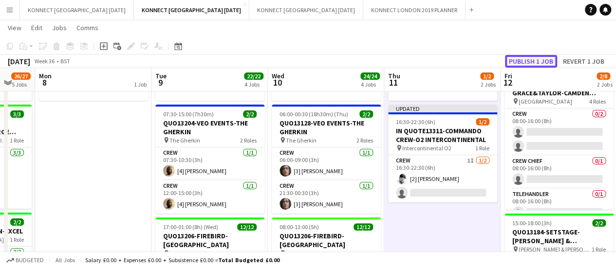
click at [536, 57] on button "Publish 1 job" at bounding box center [531, 61] width 52 height 13
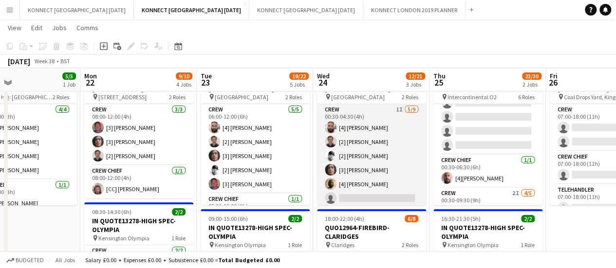
scroll to position [77, 0]
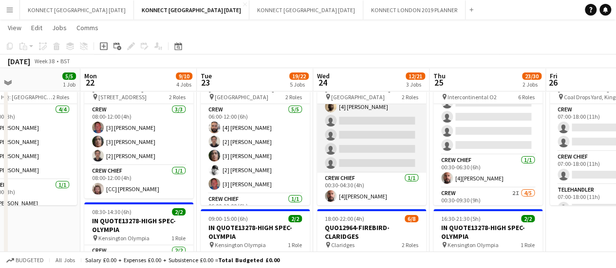
click at [387, 156] on app-card-role "Crew 1I [DATE] 00:30-04:30 (4h) [4] [PERSON_NAME] [2] [PERSON_NAME] [2] [PERSON…" at bounding box center [371, 100] width 109 height 146
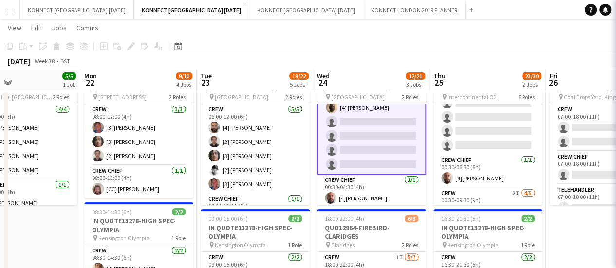
scroll to position [78, 0]
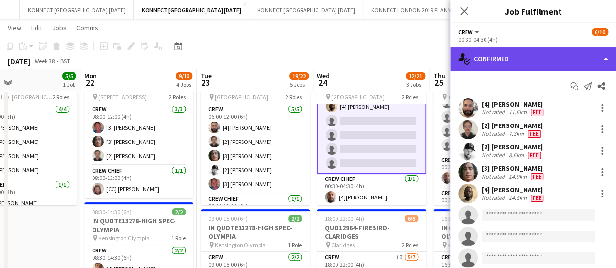
click at [530, 59] on div "single-neutral-actions-check-2 Confirmed" at bounding box center [533, 58] width 166 height 23
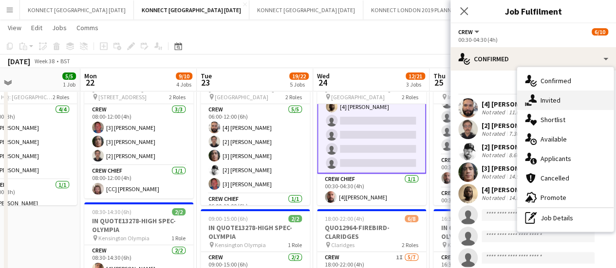
click at [571, 100] on div "single-neutral-actions-share-1 Invited" at bounding box center [565, 100] width 96 height 19
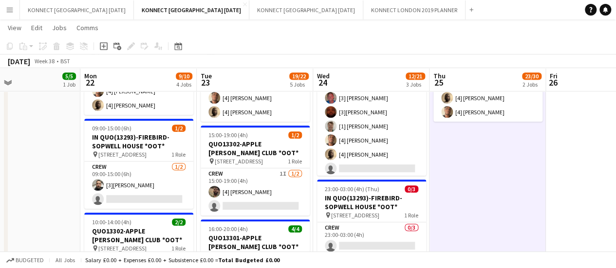
scroll to position [49, 0]
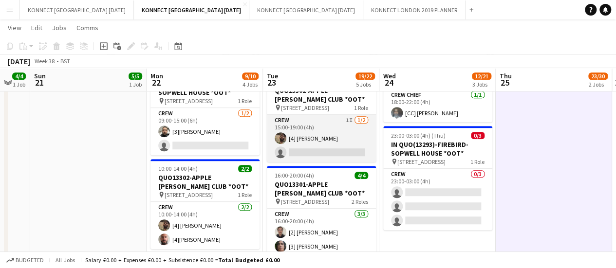
click at [326, 140] on app-card-role "Crew 1I [DATE] 15:00-19:00 (4h) [4] [PERSON_NAME] single-neutral-actions" at bounding box center [321, 138] width 109 height 47
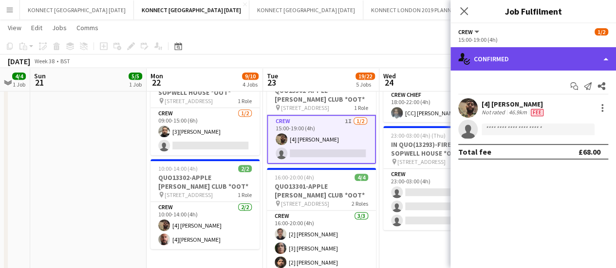
click at [526, 56] on div "single-neutral-actions-check-2 Confirmed" at bounding box center [533, 58] width 166 height 23
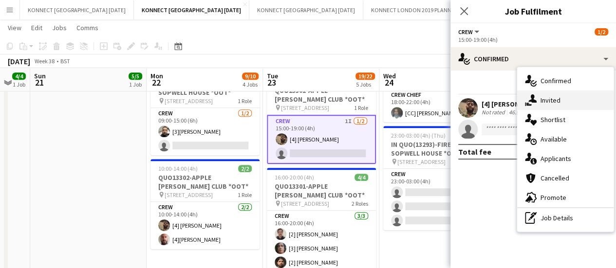
click at [558, 108] on div "single-neutral-actions-share-1 Invited" at bounding box center [565, 100] width 96 height 19
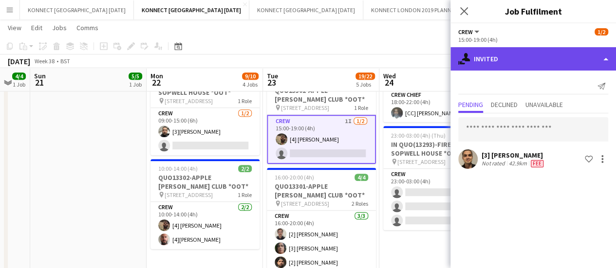
click at [521, 57] on div "single-neutral-actions-share-1 Invited" at bounding box center [533, 58] width 166 height 23
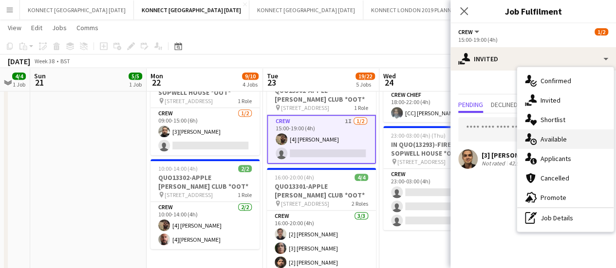
click at [575, 136] on div "single-neutral-actions-upload Available" at bounding box center [565, 139] width 96 height 19
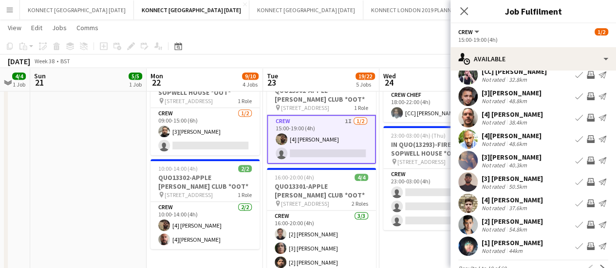
scroll to position [77, 0]
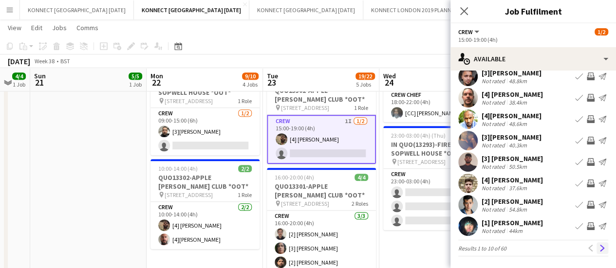
click at [599, 250] on app-icon "Next" at bounding box center [602, 248] width 7 height 7
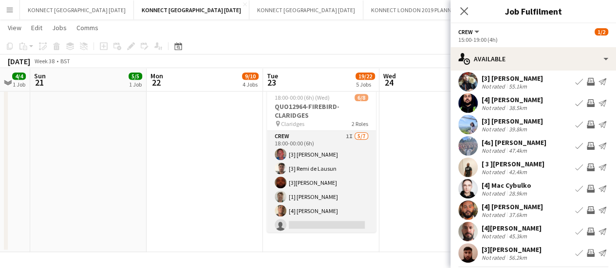
scroll to position [49, 0]
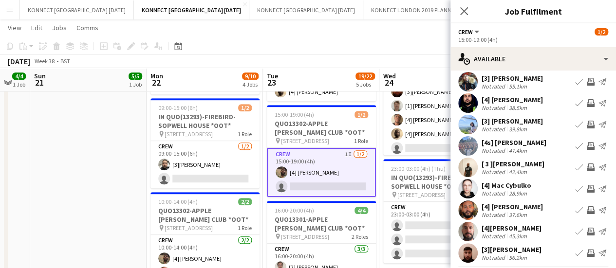
click at [587, 230] on app-icon "Invite crew" at bounding box center [591, 232] width 8 height 8
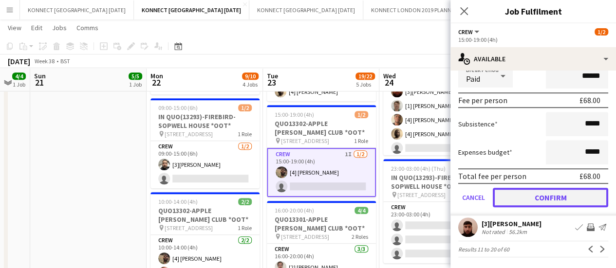
click at [514, 199] on button "Confirm" at bounding box center [550, 197] width 115 height 19
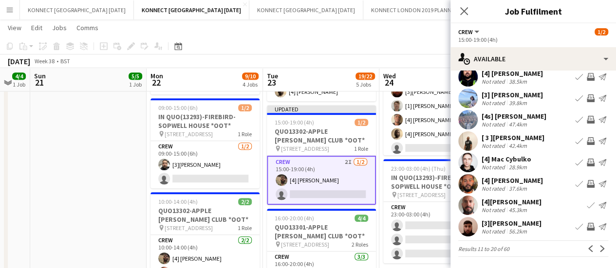
click at [390, 62] on div "[DATE] Week 38 • BST Publish 1 job Revert 1 job" at bounding box center [308, 62] width 616 height 14
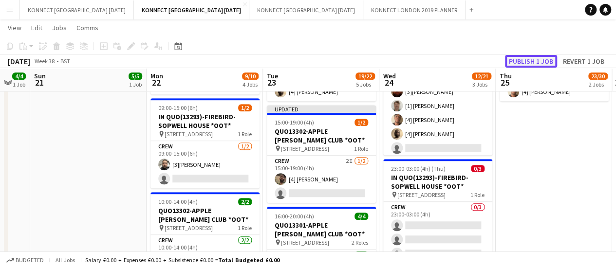
click at [526, 59] on button "Publish 1 job" at bounding box center [531, 61] width 52 height 13
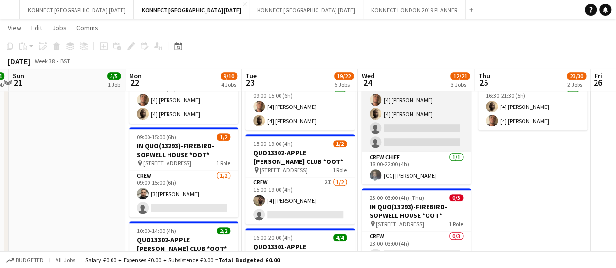
click at [412, 135] on app-card-role "Crew 1I [DATE] 18:00-22:00 (4h) [3] [PERSON_NAME] [3][PERSON_NAME] [1] [PERSON_…" at bounding box center [416, 93] width 109 height 118
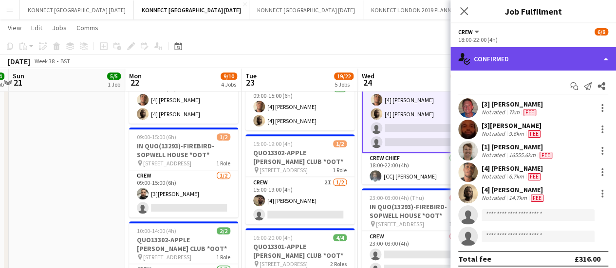
click at [546, 61] on div "single-neutral-actions-check-2 Confirmed" at bounding box center [533, 58] width 166 height 23
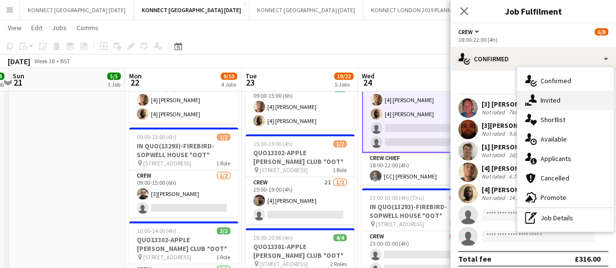
click at [573, 102] on div "single-neutral-actions-share-1 Invited" at bounding box center [565, 100] width 96 height 19
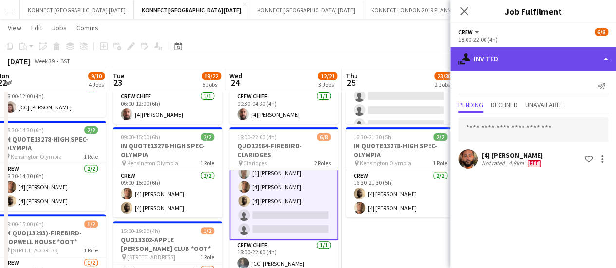
click at [516, 61] on div "single-neutral-actions-share-1 Invited" at bounding box center [533, 58] width 166 height 23
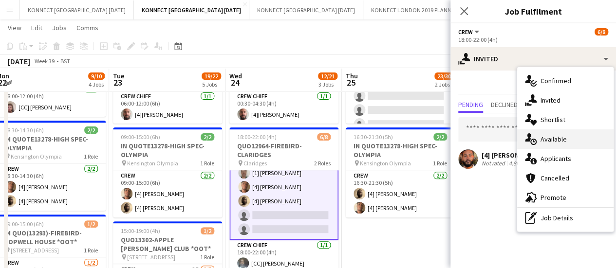
click at [558, 141] on div "single-neutral-actions-upload Available" at bounding box center [565, 139] width 96 height 19
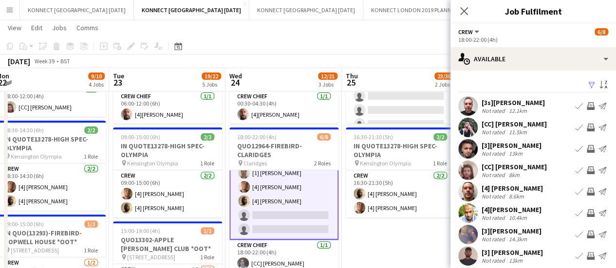
click at [587, 188] on app-icon "Invite crew" at bounding box center [591, 192] width 8 height 8
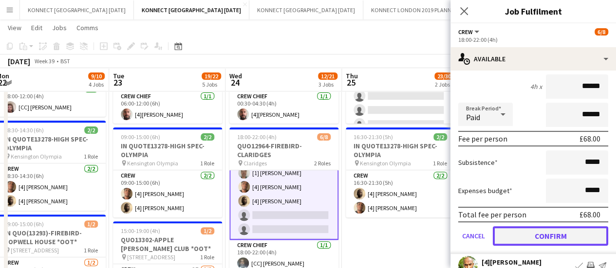
click at [522, 233] on button "Confirm" at bounding box center [550, 235] width 115 height 19
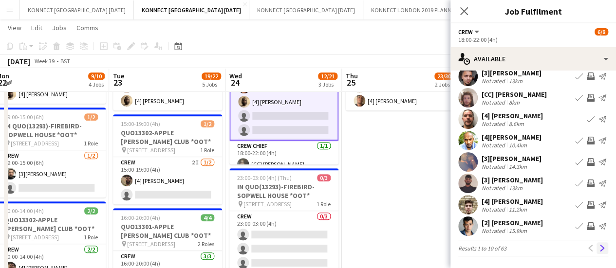
click at [599, 249] on app-icon "Next" at bounding box center [602, 248] width 7 height 7
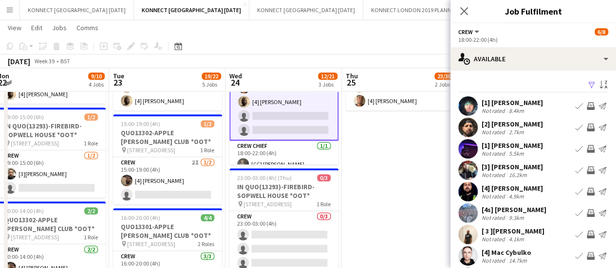
click at [587, 126] on app-icon "Invite crew" at bounding box center [591, 128] width 8 height 8
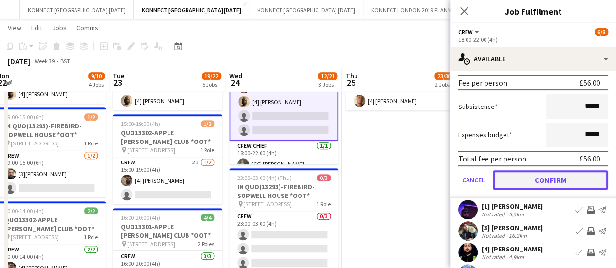
click at [521, 178] on button "Confirm" at bounding box center [550, 179] width 115 height 19
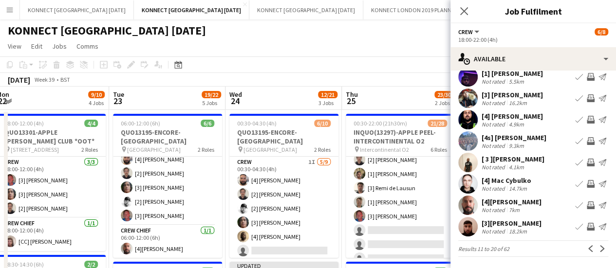
click at [357, 83] on div "[DATE] Week 39 • BST Publish 1 job Revert 1 job" at bounding box center [308, 80] width 616 height 14
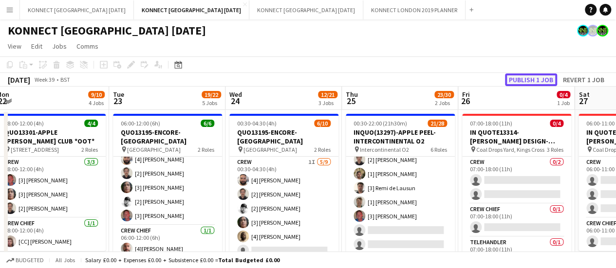
click at [539, 76] on button "Publish 1 job" at bounding box center [531, 80] width 52 height 13
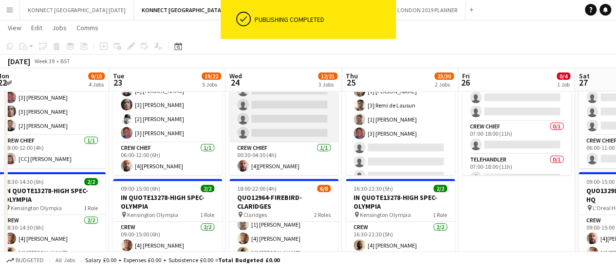
click at [281, 122] on app-card-role "Crew 1I [DATE] 00:30-04:30 (4h) [4] [PERSON_NAME] [2] [PERSON_NAME] [2] [PERSON…" at bounding box center [283, 70] width 109 height 146
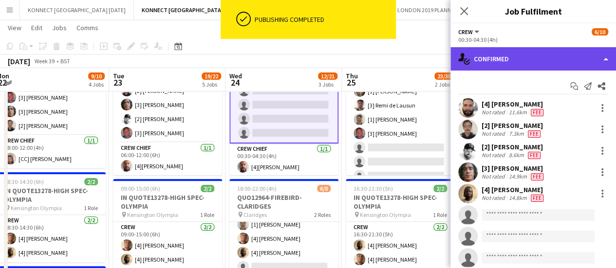
click at [550, 61] on div "single-neutral-actions-check-2 Confirmed" at bounding box center [533, 58] width 166 height 23
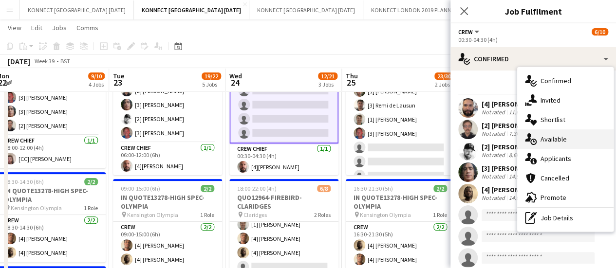
click at [576, 141] on div "single-neutral-actions-upload Available" at bounding box center [565, 139] width 96 height 19
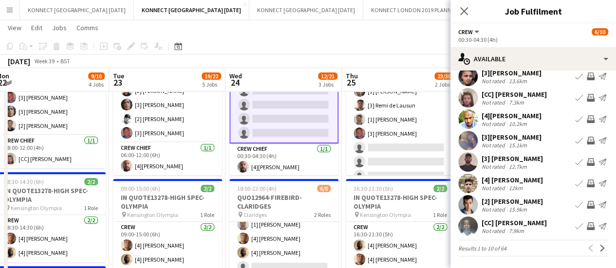
click at [587, 205] on app-icon "Invite crew" at bounding box center [591, 205] width 8 height 8
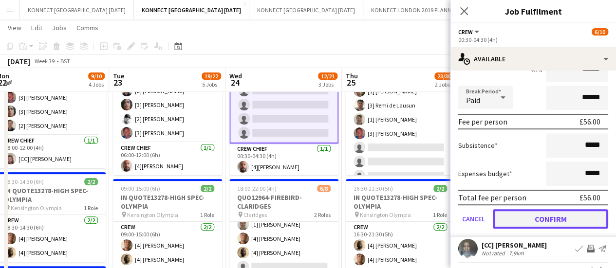
click at [532, 225] on button "Confirm" at bounding box center [550, 218] width 115 height 19
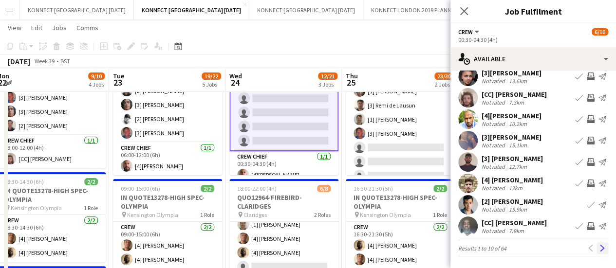
click at [599, 249] on app-icon "Next" at bounding box center [602, 248] width 7 height 7
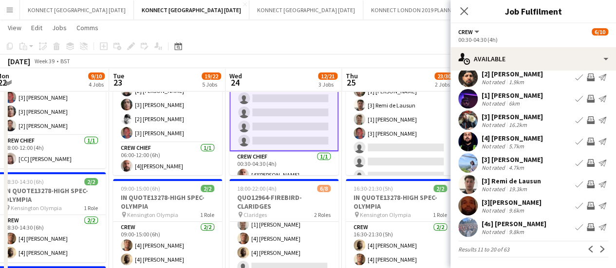
click at [587, 163] on app-icon "Invite crew" at bounding box center [591, 163] width 8 height 8
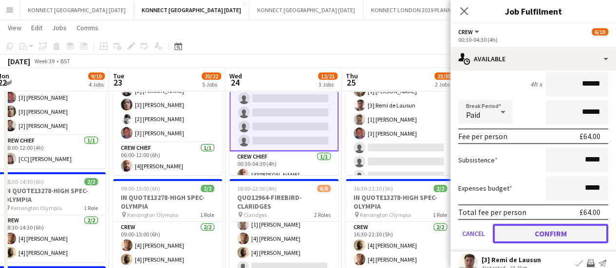
click at [510, 228] on button "Confirm" at bounding box center [550, 233] width 115 height 19
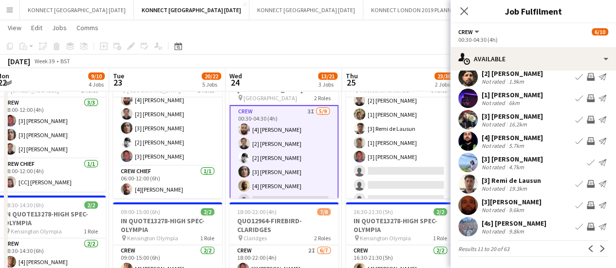
click at [587, 95] on app-icon "Invite crew" at bounding box center [591, 98] width 8 height 8
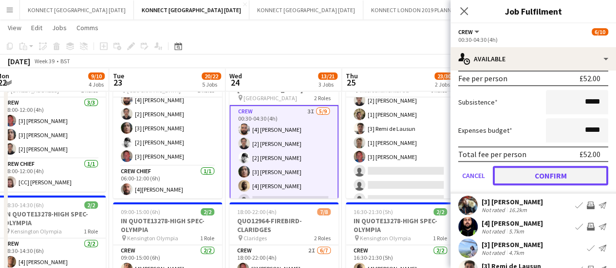
click at [508, 174] on button "Confirm" at bounding box center [550, 175] width 115 height 19
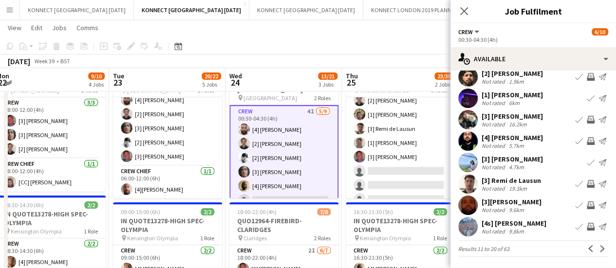
click at [351, 37] on app-page-menu "View Day view expanded Day view collapsed Month view Date picker Jump to [DATE]…" at bounding box center [308, 28] width 616 height 19
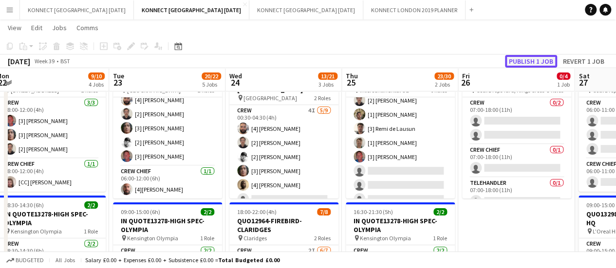
click at [526, 61] on button "Publish 1 job" at bounding box center [531, 61] width 52 height 13
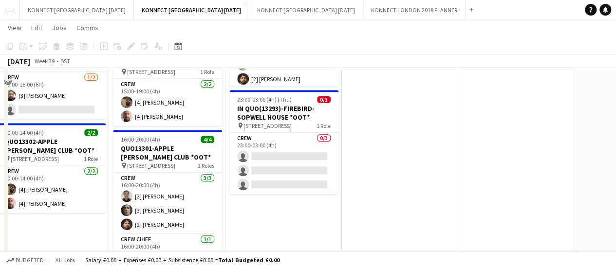
scroll to position [319, 0]
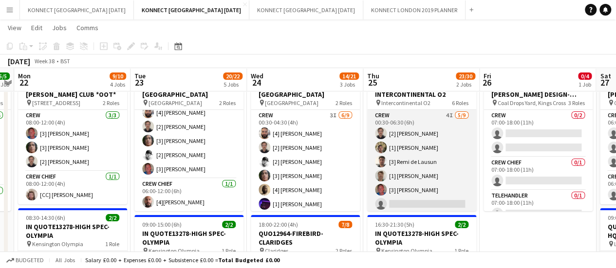
click at [442, 155] on app-card-role "Crew 4I [DATE] 00:30-06:30 (6h) [2] [PERSON_NAME] [1] [PERSON_NAME] [3] [PERSON…" at bounding box center [421, 183] width 109 height 146
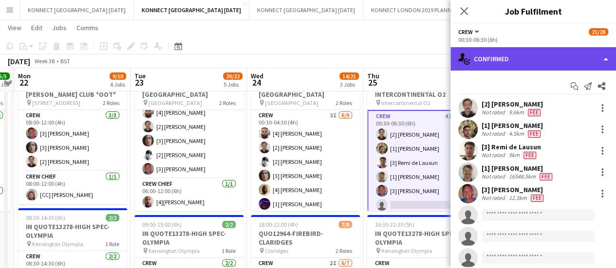
click at [535, 62] on div "single-neutral-actions-check-2 Confirmed" at bounding box center [533, 58] width 166 height 23
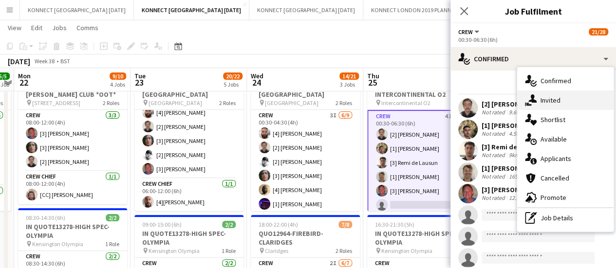
click at [549, 98] on div "single-neutral-actions-share-1 Invited" at bounding box center [565, 100] width 96 height 19
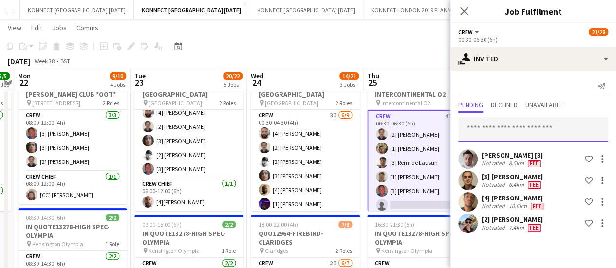
click at [512, 126] on input "text" at bounding box center [533, 129] width 150 height 24
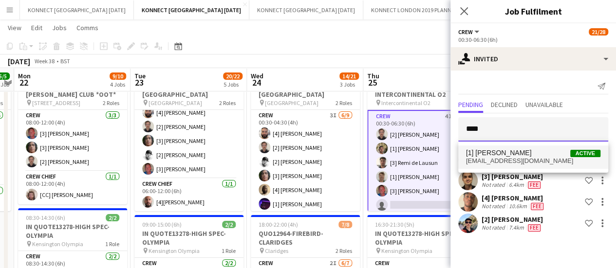
type input "****"
click at [502, 152] on span "[1] [PERSON_NAME]" at bounding box center [499, 153] width 66 height 8
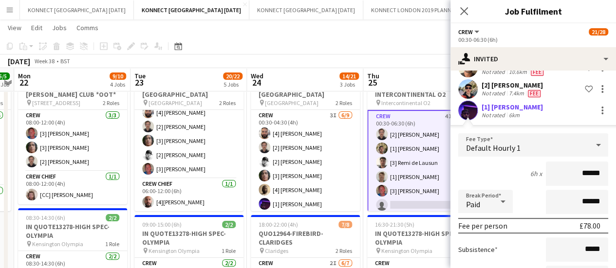
scroll to position [216, 0]
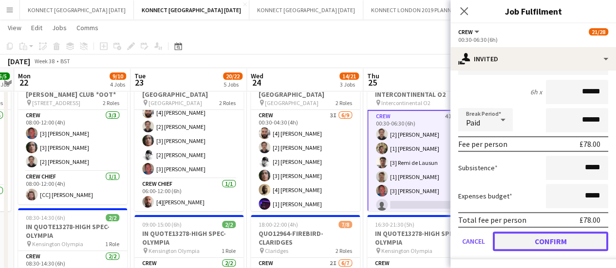
click at [516, 241] on button "Confirm" at bounding box center [550, 241] width 115 height 19
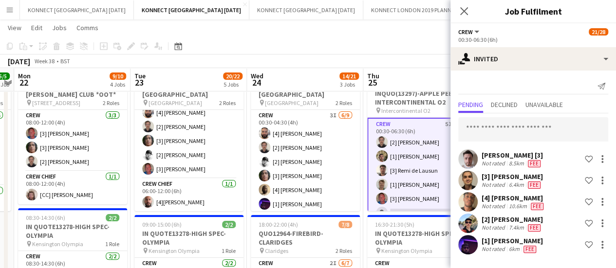
scroll to position [0, 0]
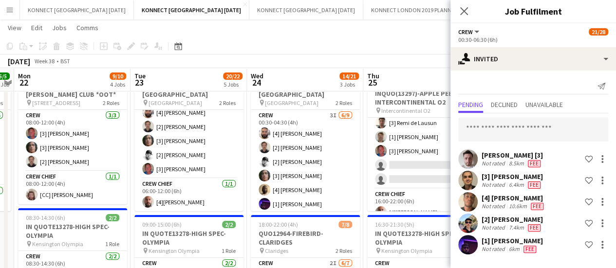
click at [423, 175] on app-card-role "Crew 4I [DATE] 16:00-22:00 (6h) [2] [PERSON_NAME] [3] [PERSON_NAME] [3] [PERSON…" at bounding box center [421, 102] width 109 height 174
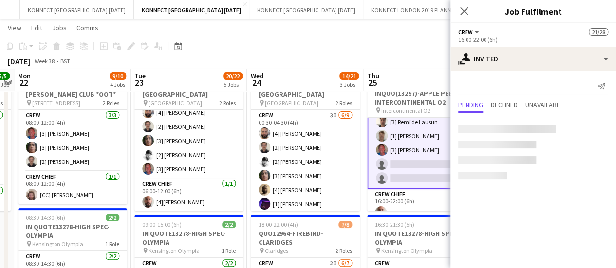
scroll to position [406, 0]
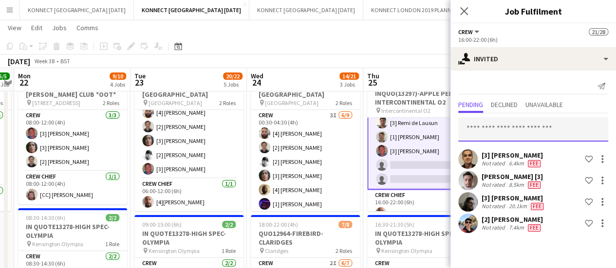
click at [536, 129] on input "text" at bounding box center [533, 129] width 150 height 24
type input "*"
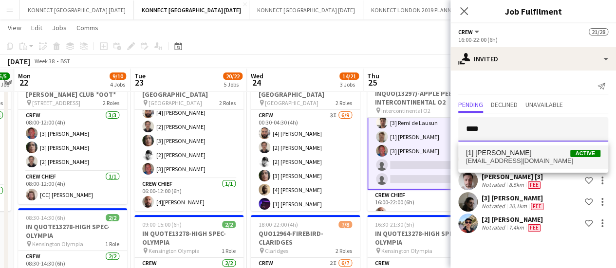
type input "****"
click at [541, 149] on span "[1] [PERSON_NAME] Active" at bounding box center [533, 153] width 134 height 8
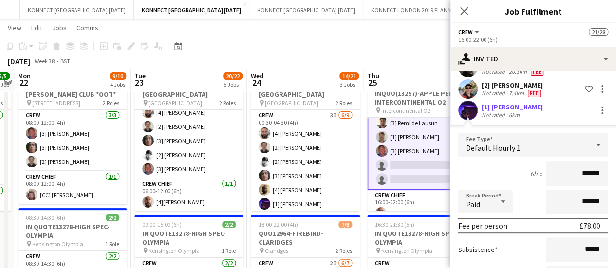
scroll to position [216, 0]
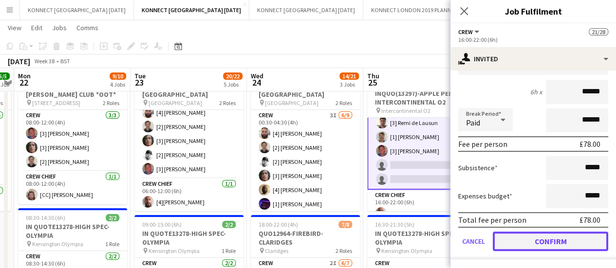
click at [525, 242] on button "Confirm" at bounding box center [550, 241] width 115 height 19
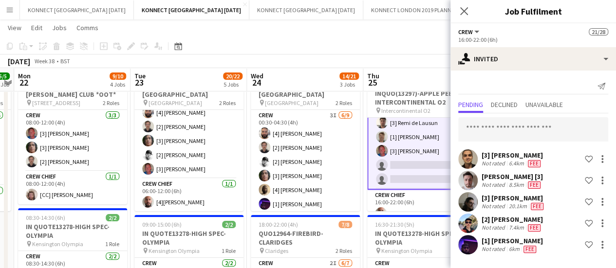
scroll to position [0, 0]
click at [388, 49] on app-toolbar "Copy Paste Paste Ctrl+V Paste with crew Ctrl+Shift+V Paste linked Job [GEOGRAPH…" at bounding box center [308, 46] width 616 height 17
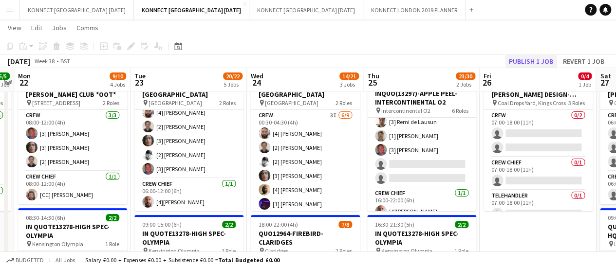
scroll to position [405, 0]
click at [537, 57] on button "Publish 1 job" at bounding box center [531, 61] width 52 height 13
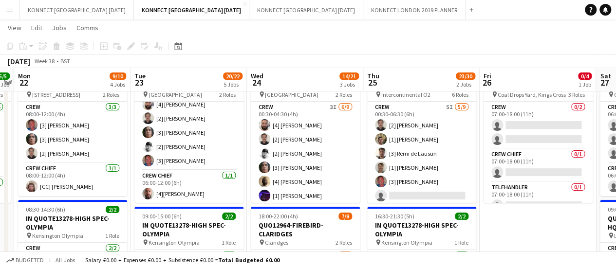
scroll to position [48, 0]
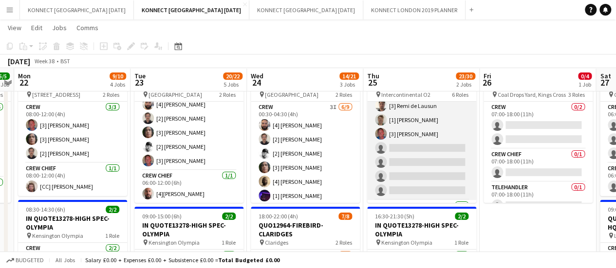
drag, startPoint x: 429, startPoint y: 159, endPoint x: 399, endPoint y: 159, distance: 30.2
click at [399, 159] on app-card-role "Crew 5I [DATE] 00:30-06:30 (6h) [2] [PERSON_NAME] [1] [PERSON_NAME] [3] [PERSON…" at bounding box center [421, 127] width 109 height 146
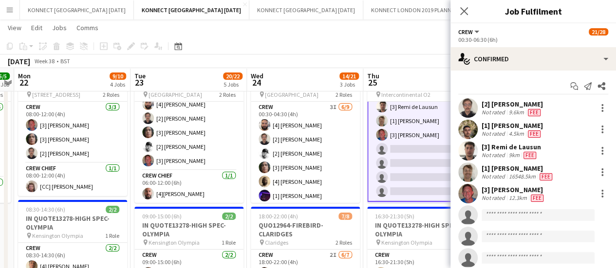
scroll to position [49, 0]
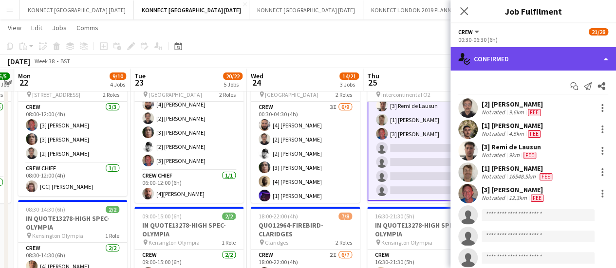
click at [516, 67] on div "single-neutral-actions-check-2 Confirmed" at bounding box center [533, 58] width 166 height 23
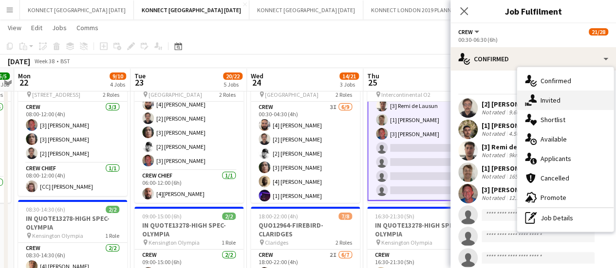
click at [547, 106] on div "single-neutral-actions-share-1 Invited" at bounding box center [565, 100] width 96 height 19
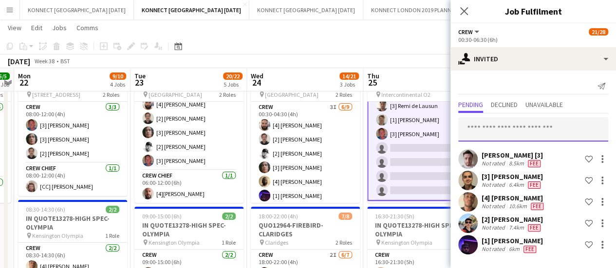
click at [494, 127] on input "text" at bounding box center [533, 129] width 150 height 24
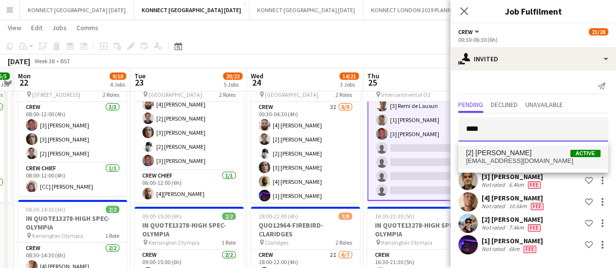
type input "****"
click at [515, 159] on span "[EMAIL_ADDRESS][DOMAIN_NAME]" at bounding box center [533, 161] width 134 height 8
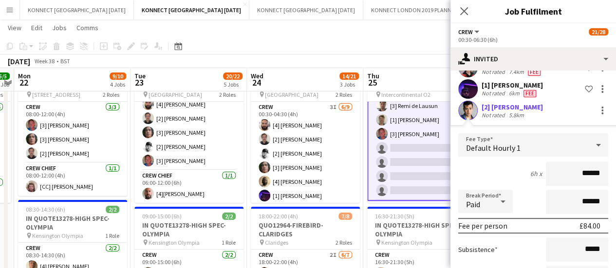
scroll to position [238, 0]
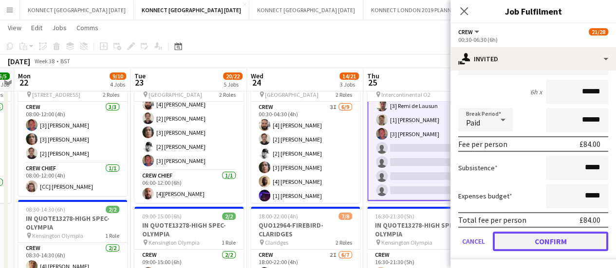
click at [523, 233] on button "Confirm" at bounding box center [550, 241] width 115 height 19
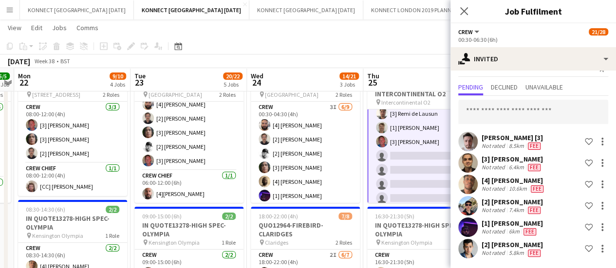
scroll to position [17, 0]
click at [422, 159] on app-card-role "Crew 6I [DATE] 00:30-06:30 (6h) [2] [PERSON_NAME] [1] [PERSON_NAME] [3] [PERSON…" at bounding box center [421, 135] width 109 height 148
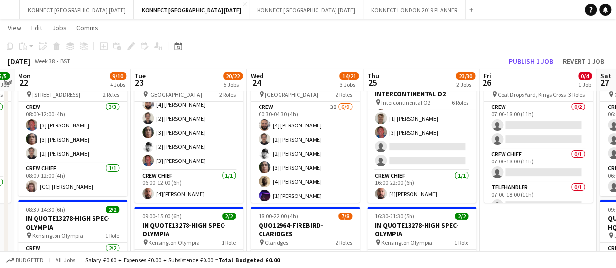
click at [422, 159] on app-card-role "Crew 5I [DATE] 16:00-22:00 (6h) [2] [PERSON_NAME] [3] [PERSON_NAME] [3] [PERSON…" at bounding box center [421, 83] width 109 height 174
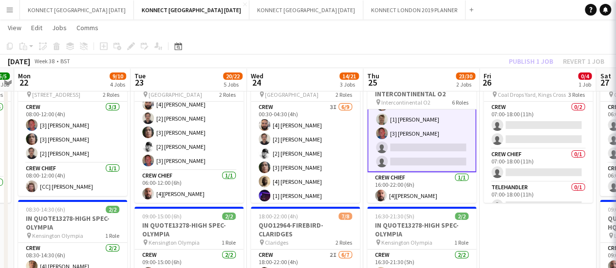
scroll to position [416, 0]
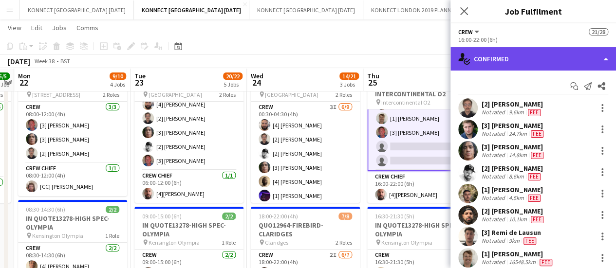
click at [508, 52] on div "single-neutral-actions-check-2 Confirmed" at bounding box center [533, 58] width 166 height 23
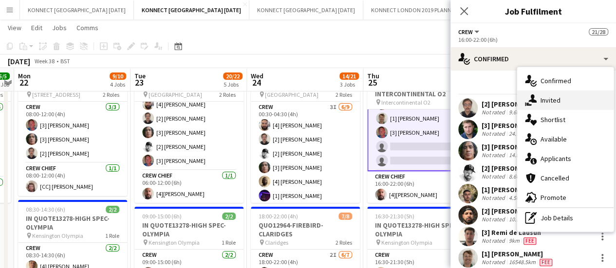
click at [537, 98] on div "single-neutral-actions-share-1 Invited" at bounding box center [565, 100] width 96 height 19
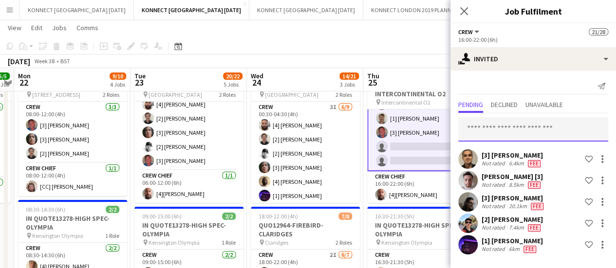
click at [516, 139] on input "text" at bounding box center [533, 129] width 150 height 24
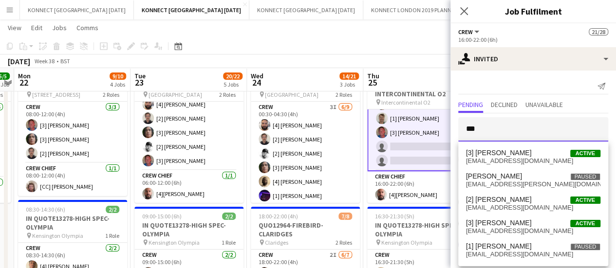
type input "***"
click at [416, 73] on app-board-header-date "Thu 25 23/30 2 Jobs" at bounding box center [421, 79] width 116 height 23
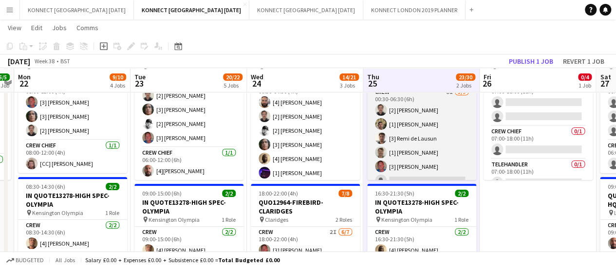
scroll to position [80, 0]
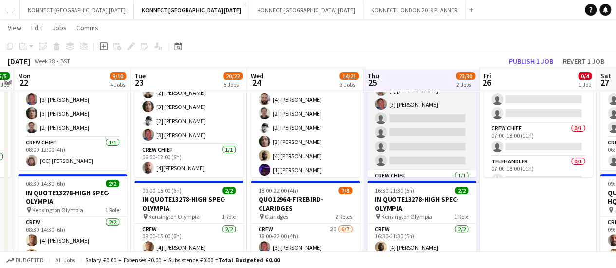
click at [425, 141] on app-card-role "Crew 6I [DATE] 00:30-06:30 (6h) [2] [PERSON_NAME] [1] [PERSON_NAME] [3] [PERSON…" at bounding box center [421, 97] width 109 height 146
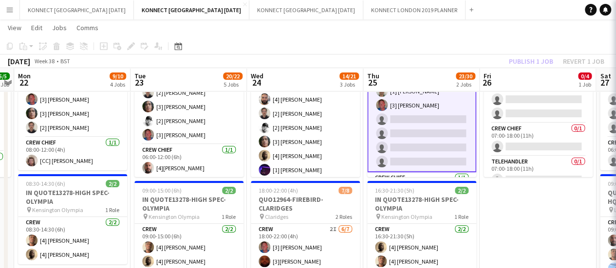
scroll to position [60, 0]
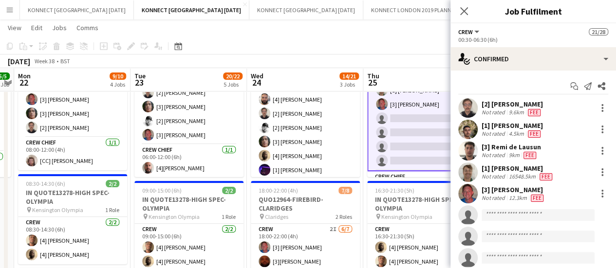
click at [523, 72] on div "Start chat Send notification Share [2] [PERSON_NAME] Not rated 9.6km Fee [1] An…" at bounding box center [533, 194] width 166 height 247
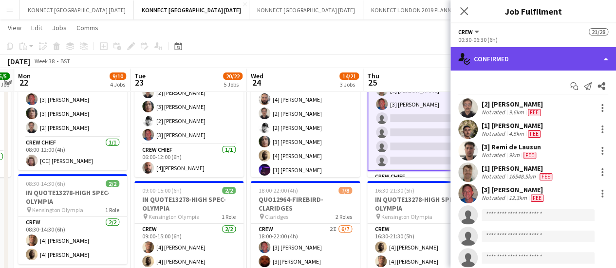
click at [521, 61] on div "single-neutral-actions-check-2 Confirmed" at bounding box center [533, 58] width 166 height 23
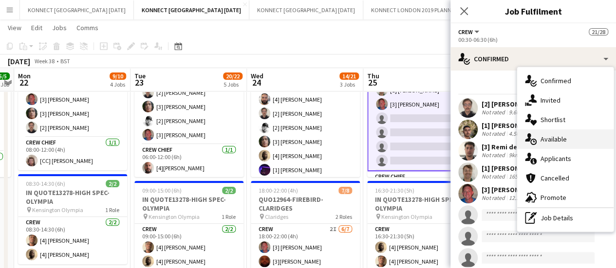
click at [583, 145] on div "single-neutral-actions-upload Available" at bounding box center [565, 139] width 96 height 19
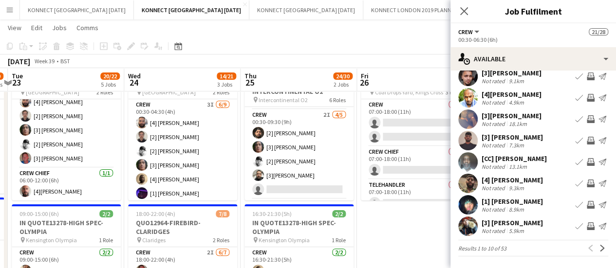
scroll to position [187, 0]
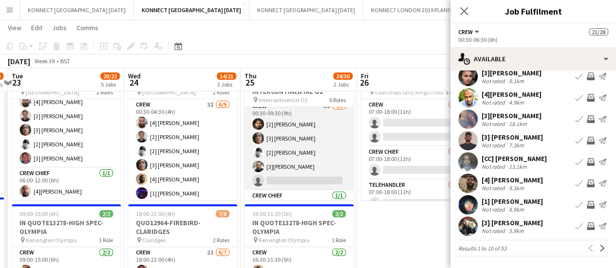
click at [315, 167] on app-card-role "Crew 2I [DATE] 00:30-09:30 (9h) [2] [PERSON_NAME] [3] [PERSON_NAME] [2] [PERSON…" at bounding box center [298, 146] width 109 height 90
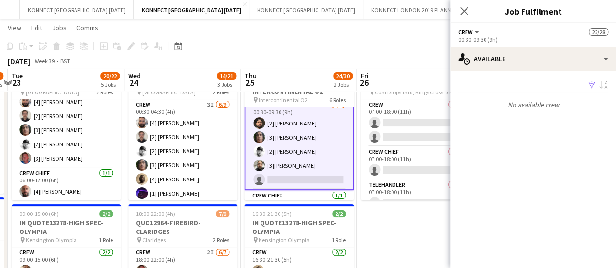
scroll to position [186, 0]
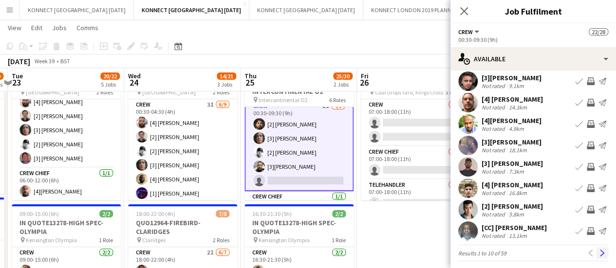
click at [599, 257] on app-icon "Next" at bounding box center [602, 253] width 7 height 7
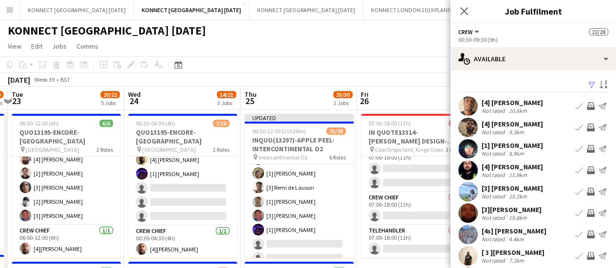
scroll to position [0, 0]
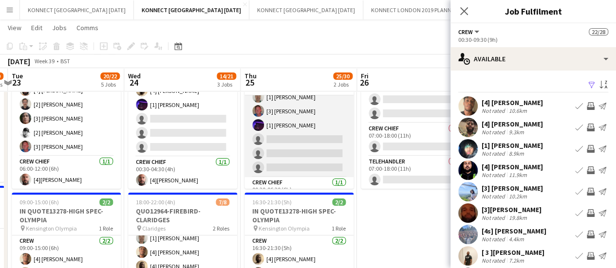
click at [323, 154] on app-card-role "Crew 5I [DATE] 00:30-06:30 (6h) [2] [PERSON_NAME] [1] [PERSON_NAME] [3] [PERSON…" at bounding box center [298, 104] width 109 height 146
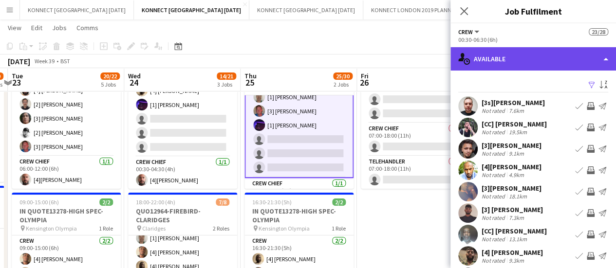
click at [551, 63] on div "single-neutral-actions-upload Available" at bounding box center [533, 58] width 166 height 23
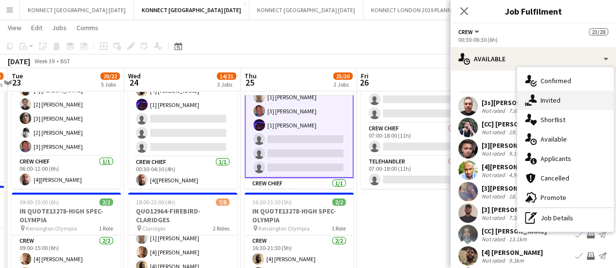
click at [550, 100] on div "single-neutral-actions-share-1 Invited" at bounding box center [565, 100] width 96 height 19
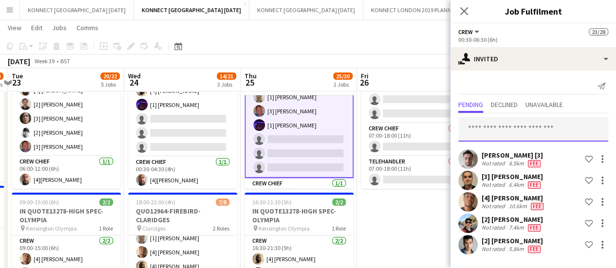
click at [490, 133] on input "text" at bounding box center [533, 129] width 150 height 24
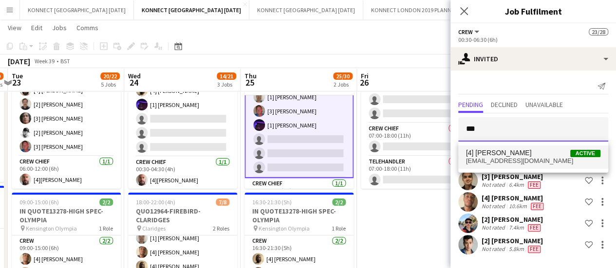
type input "***"
click at [502, 160] on span "[EMAIL_ADDRESS][DOMAIN_NAME]" at bounding box center [533, 161] width 134 height 8
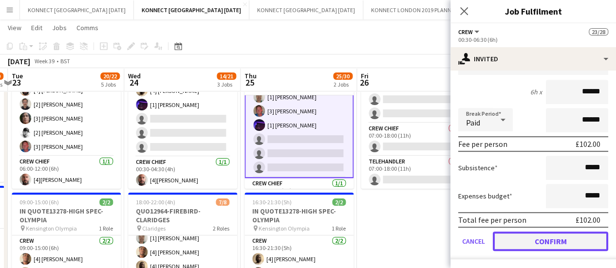
click at [512, 239] on button "Confirm" at bounding box center [550, 241] width 115 height 19
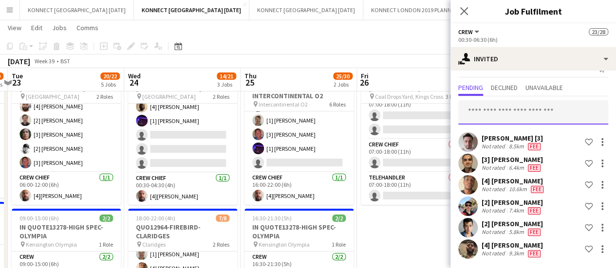
click at [490, 110] on input "text" at bounding box center [533, 112] width 150 height 24
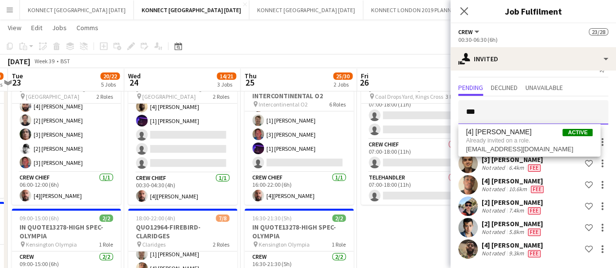
type input "***"
click at [355, 75] on app-board-header-date "Thu 25 25/30 2 Jobs" at bounding box center [299, 79] width 116 height 23
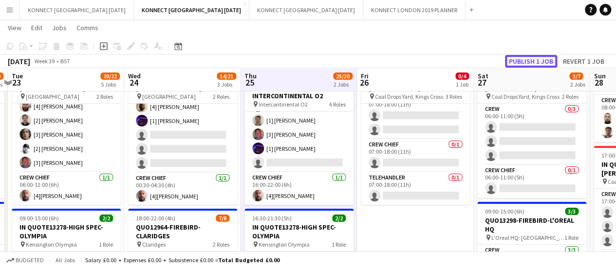
click at [535, 64] on button "Publish 1 job" at bounding box center [531, 61] width 52 height 13
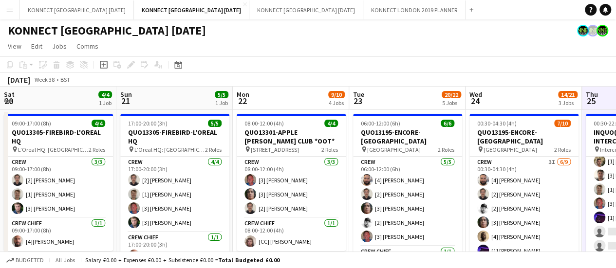
click at [471, 164] on app-card-role "Crew 3I [DATE] 00:30-04:30 (4h) [4] [PERSON_NAME] [2] [PERSON_NAME] [2] [PERSON…" at bounding box center [523, 230] width 109 height 146
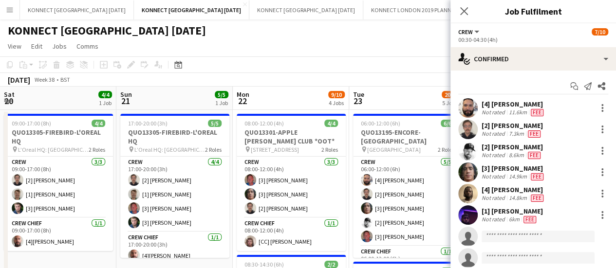
click at [464, 18] on div "Close pop-in" at bounding box center [463, 11] width 27 height 22
click at [464, 13] on icon "Close pop-in" at bounding box center [463, 10] width 9 height 9
